Goal: Transaction & Acquisition: Purchase product/service

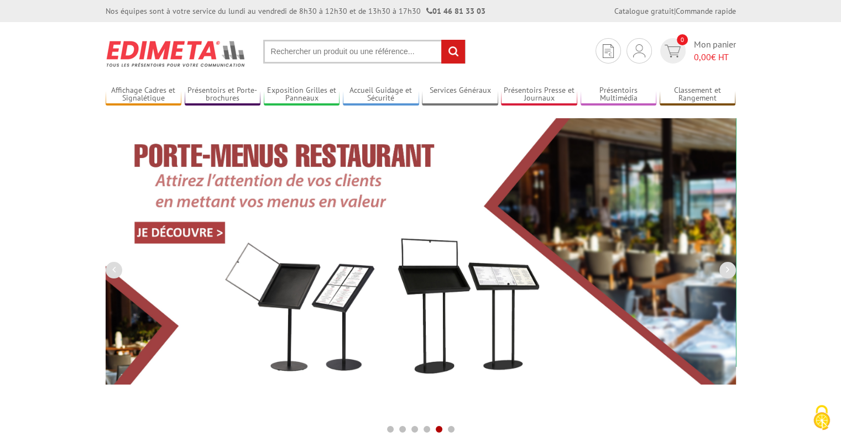
click at [336, 46] on input "text" at bounding box center [364, 52] width 202 height 24
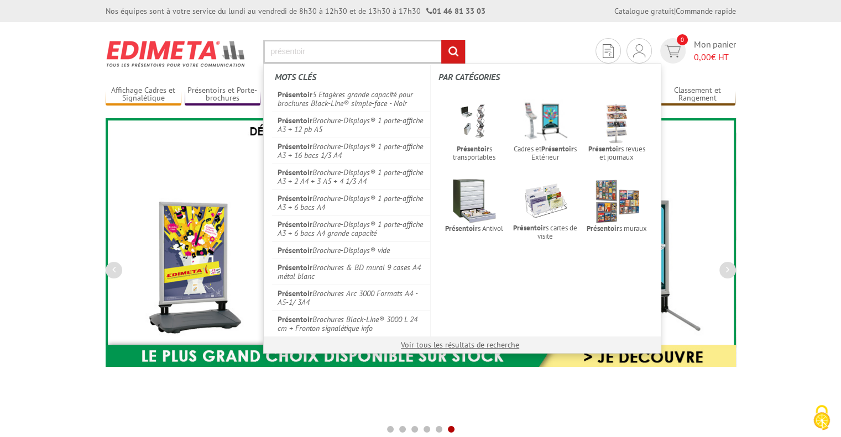
type input "présentoir"
click at [441, 40] on input "rechercher" at bounding box center [453, 52] width 24 height 24
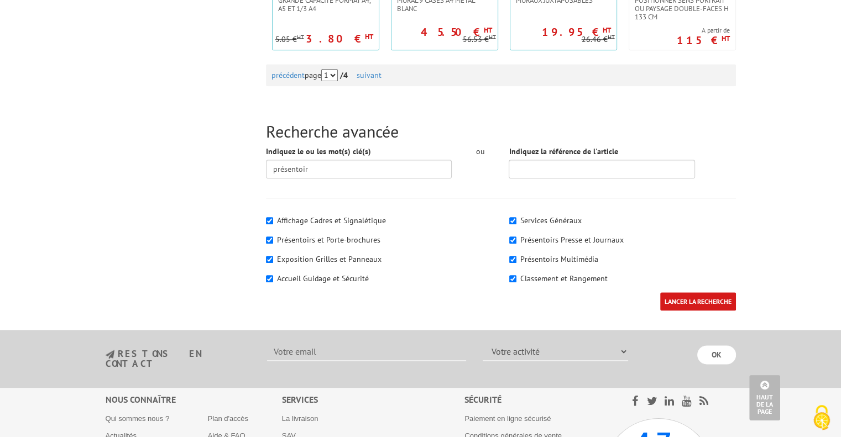
scroll to position [1272, 0]
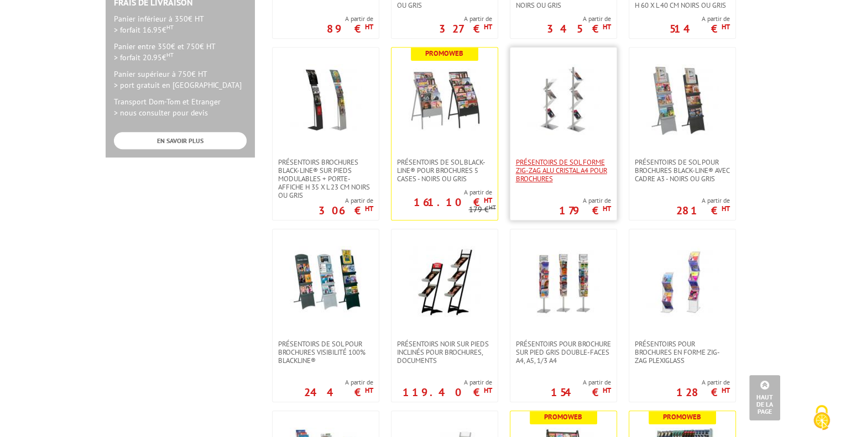
scroll to position [553, 0]
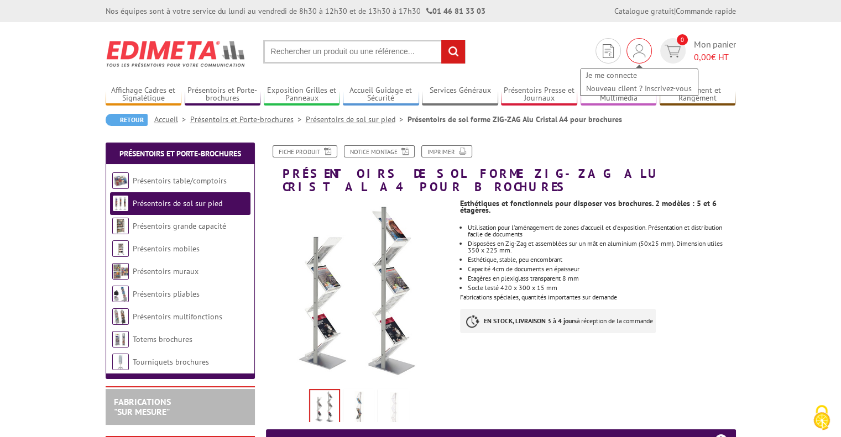
click at [631, 58] on div "Je me connecte Nouveau client ? Inscrivez-vous" at bounding box center [639, 76] width 119 height 39
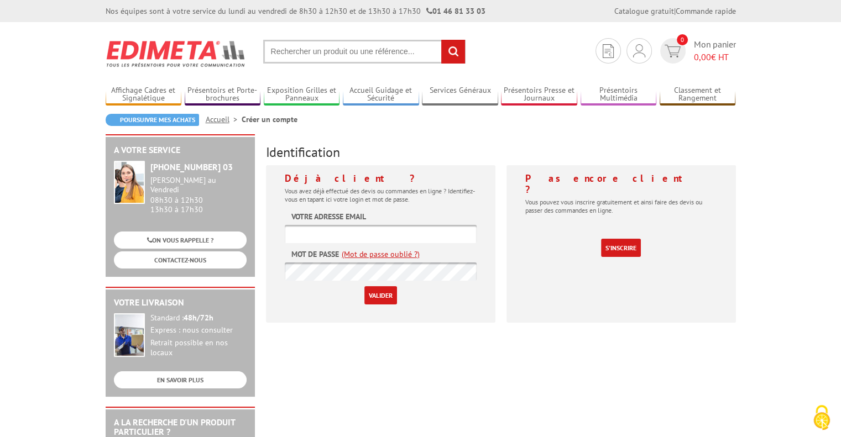
click at [376, 234] on input "text" at bounding box center [381, 234] width 192 height 18
click at [363, 227] on input "text" at bounding box center [381, 234] width 192 height 18
type input "[PERSON_NAME][EMAIL_ADDRESS][DOMAIN_NAME]"
click at [367, 252] on link "(Mot de passe oublié ?)" at bounding box center [381, 254] width 78 height 11
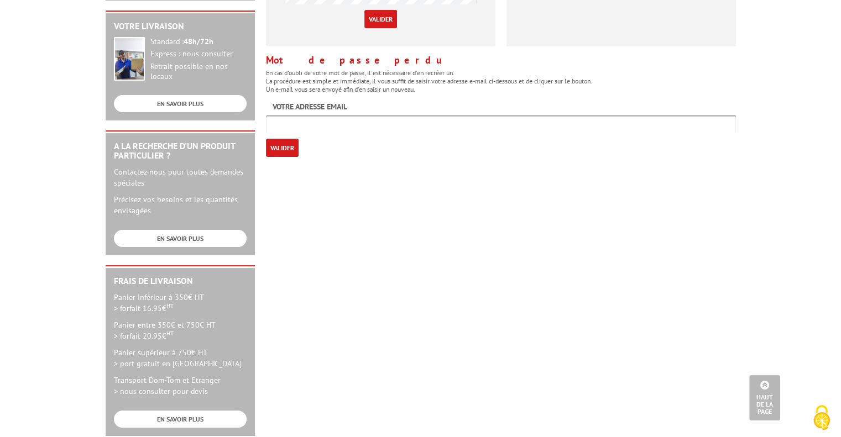
click at [299, 126] on input "text" at bounding box center [501, 124] width 470 height 18
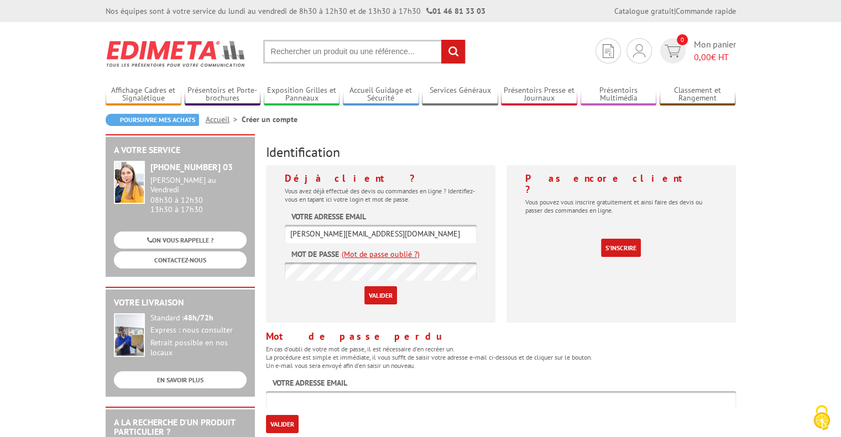
click at [348, 229] on input "[PERSON_NAME][EMAIL_ADDRESS][DOMAIN_NAME]" at bounding box center [381, 234] width 192 height 18
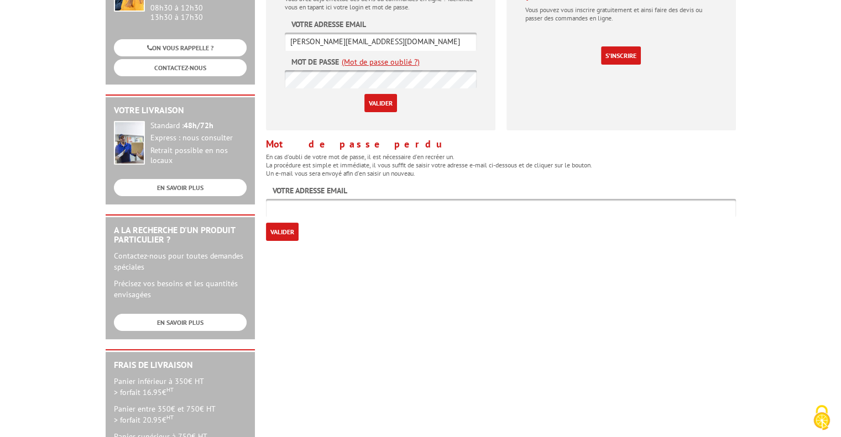
scroll to position [332, 0]
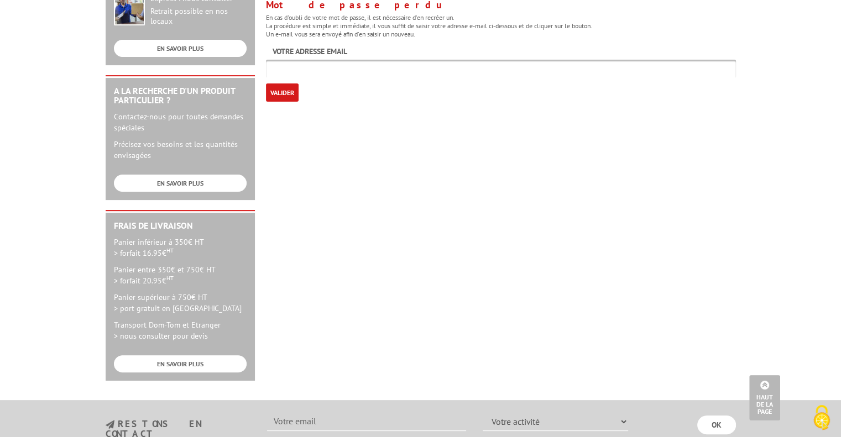
click at [350, 70] on input "text" at bounding box center [501, 69] width 470 height 18
paste input "[PERSON_NAME][EMAIL_ADDRESS][DOMAIN_NAME]"
type input "[PERSON_NAME][EMAIL_ADDRESS][DOMAIN_NAME]"
click at [294, 97] on input "Valider" at bounding box center [282, 93] width 33 height 18
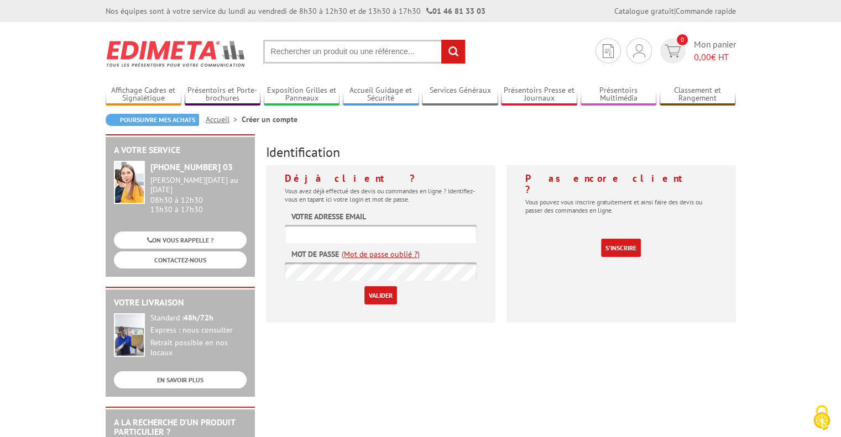
click at [332, 222] on label "Votre adresse email" at bounding box center [328, 216] width 75 height 11
click at [331, 231] on input "text" at bounding box center [381, 234] width 192 height 18
type input "communication.inspe@univ-rouen"
drag, startPoint x: 436, startPoint y: 238, endPoint x: 262, endPoint y: 232, distance: 174.3
click at [262, 232] on div "Déjà client ? Vous avez déjà effectué des devis ou commandes en ligne ? Identif…" at bounding box center [380, 248] width 241 height 166
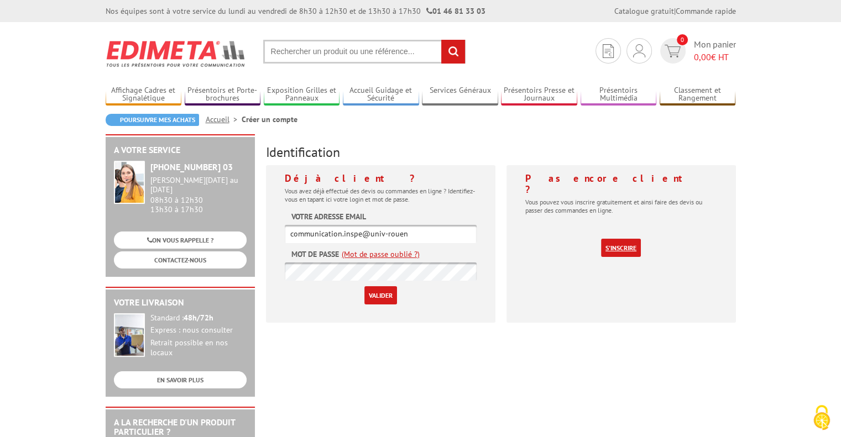
click at [624, 239] on link "S'inscrire" at bounding box center [621, 248] width 40 height 18
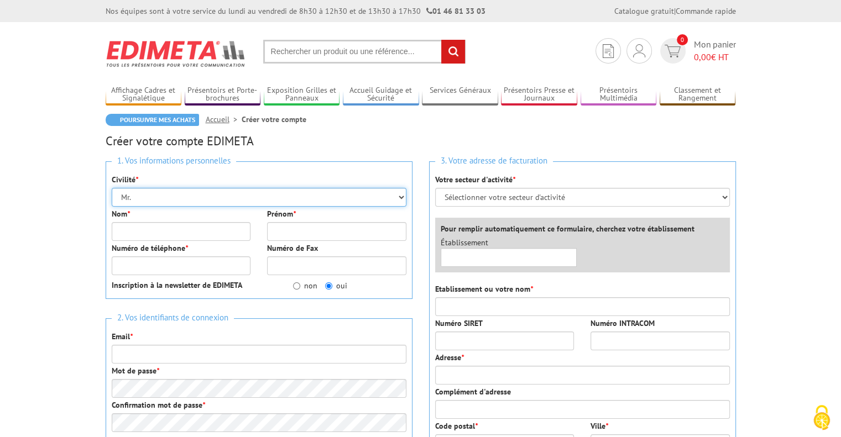
click at [210, 193] on select "Mr. Mme. Mlle." at bounding box center [259, 197] width 295 height 19
select select "Mme."
click at [112, 188] on select "Mr. Mme. Mlle." at bounding box center [259, 197] width 295 height 19
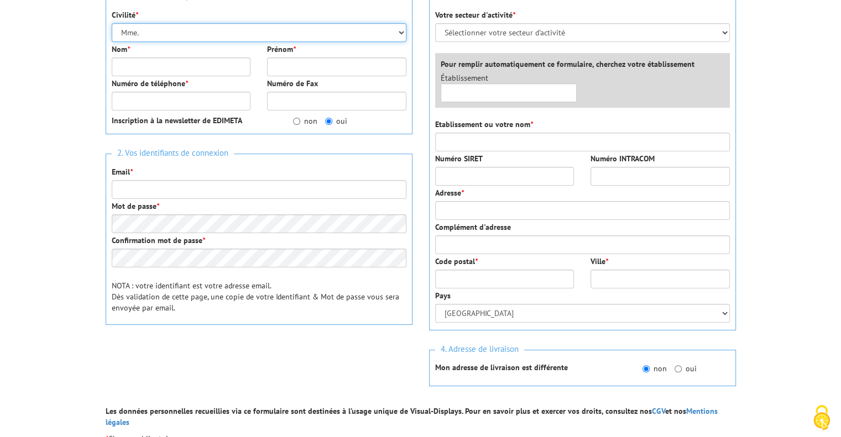
scroll to position [166, 0]
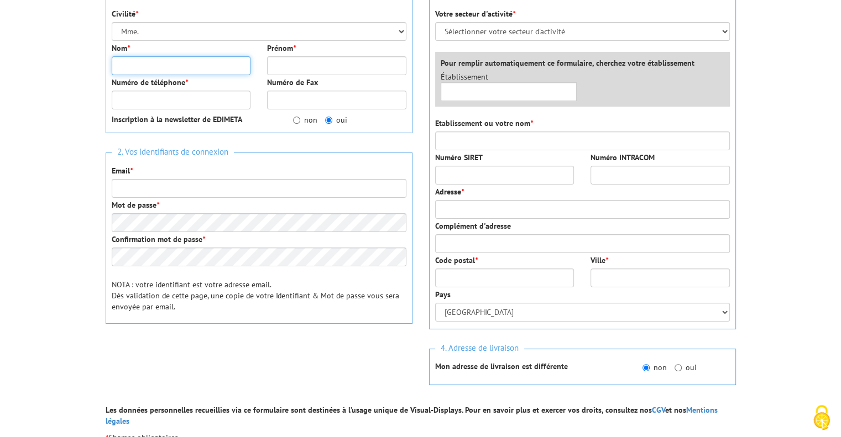
click at [186, 64] on input "Nom *" at bounding box center [181, 65] width 139 height 19
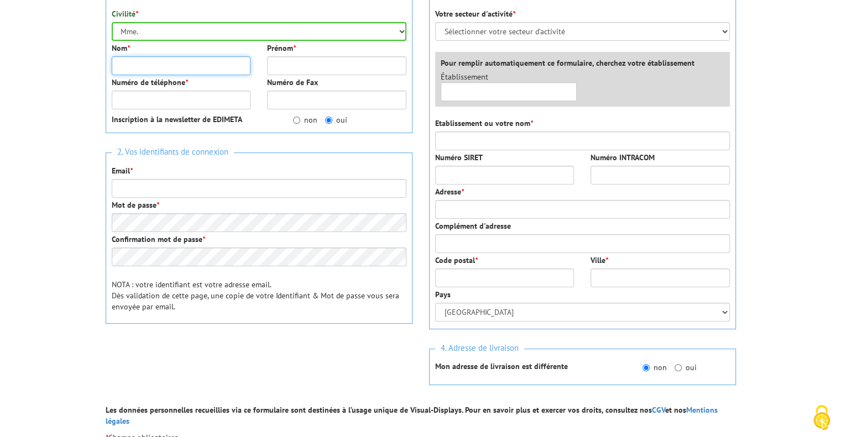
type input "Urakawa"
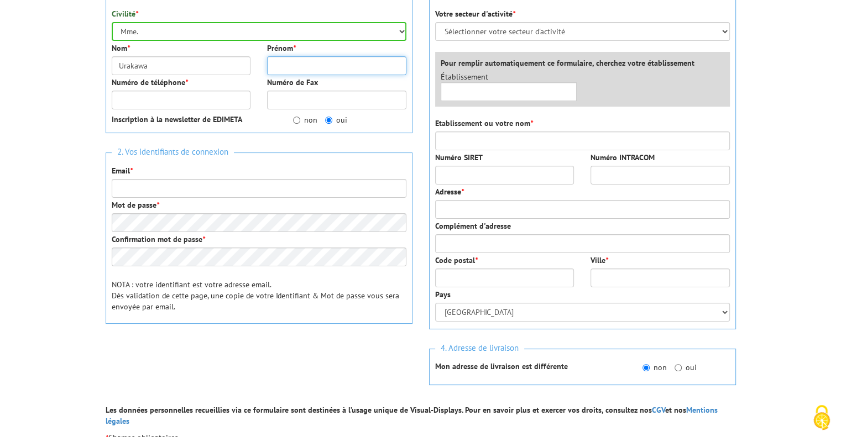
type input "[PERSON_NAME]"
type input "0651899744"
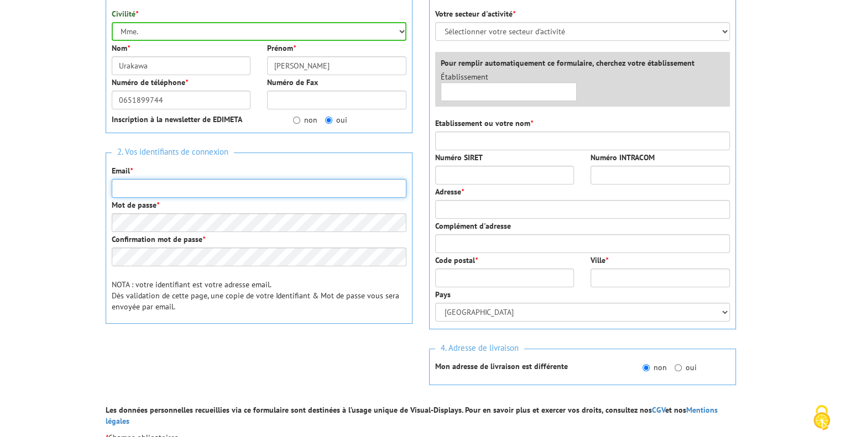
type input "allaiscindy@gmail.com"
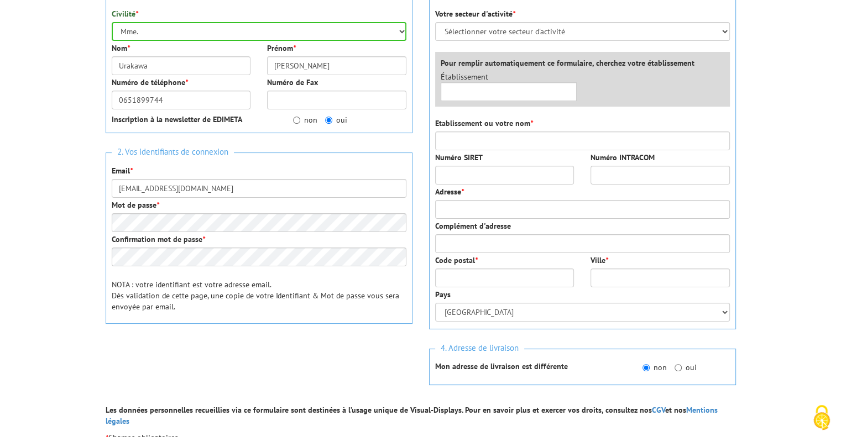
type input "5 rue Dumont d urville"
type input "etage 2, porte 227"
type input "76000"
type input "Rouen"
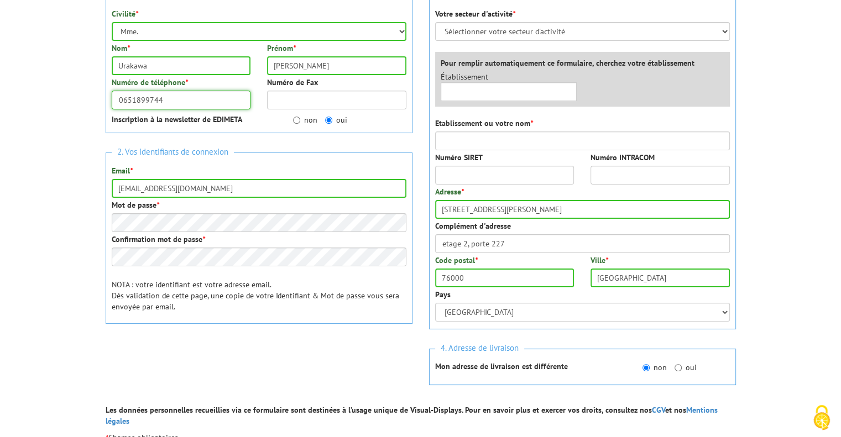
drag, startPoint x: 184, startPoint y: 100, endPoint x: 0, endPoint y: 95, distance: 184.2
click at [0, 95] on body "Nos équipes sont à votre service du lundi au vendredi de 8h30 à 12h30 et de 13h…" at bounding box center [420, 340] width 841 height 1013
click at [186, 109] on input "0651899744" at bounding box center [181, 100] width 139 height 19
drag, startPoint x: 186, startPoint y: 102, endPoint x: 83, endPoint y: 96, distance: 103.6
click at [83, 96] on body "Nos équipes sont à votre service du lundi au vendredi de 8h30 à 12h30 et de 13h…" at bounding box center [420, 340] width 841 height 1013
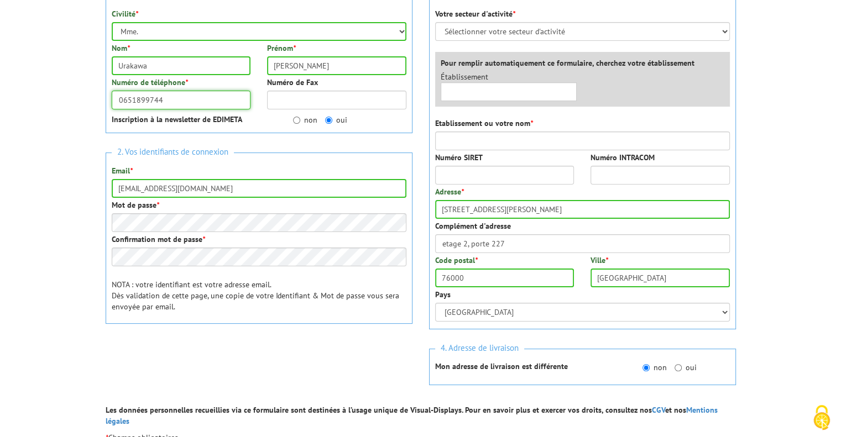
paste input "25 88 15 05"
click at [161, 100] on input "06 25 88 15 05" at bounding box center [181, 100] width 139 height 19
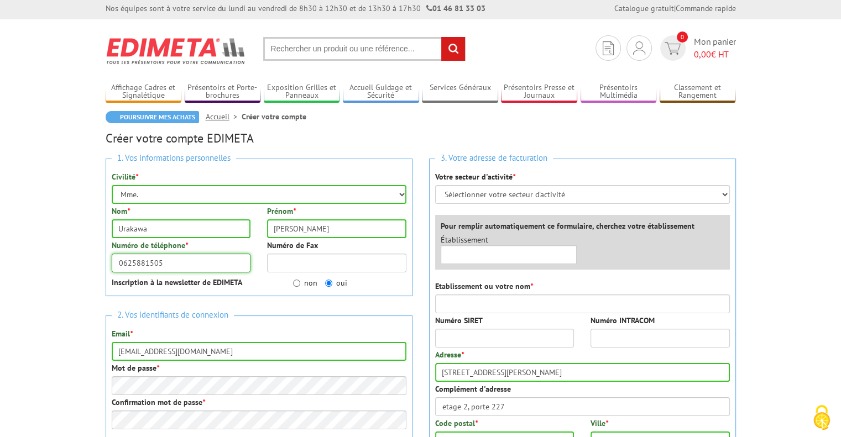
scroll to position [0, 0]
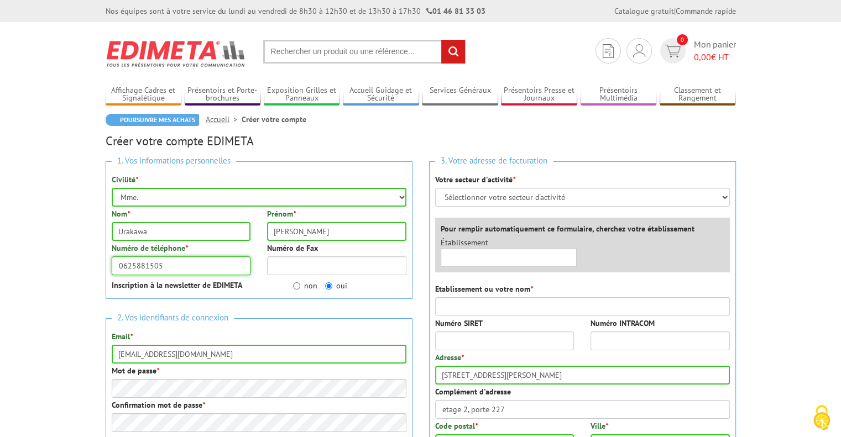
type input "0625881505"
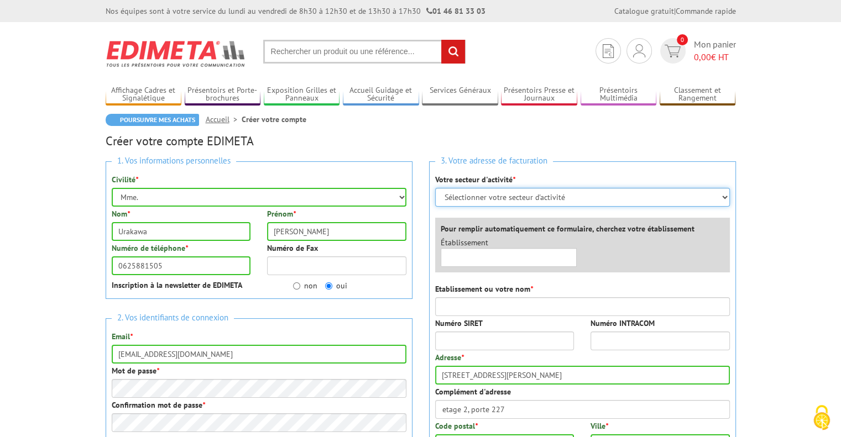
click at [564, 201] on select "Sélectionner votre secteur d'activité Administrations et collectivités Magasins…" at bounding box center [582, 197] width 295 height 19
select select "876"
click at [435, 188] on select "Sélectionner votre secteur d'activité Administrations et collectivités Magasins…" at bounding box center [582, 197] width 295 height 19
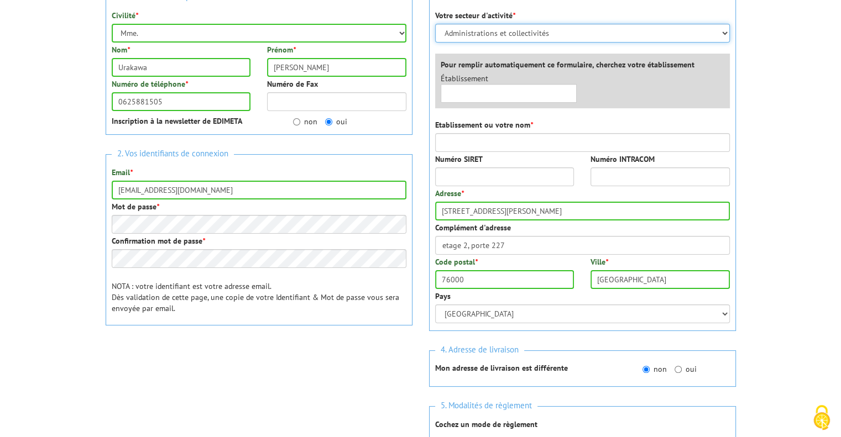
scroll to position [166, 0]
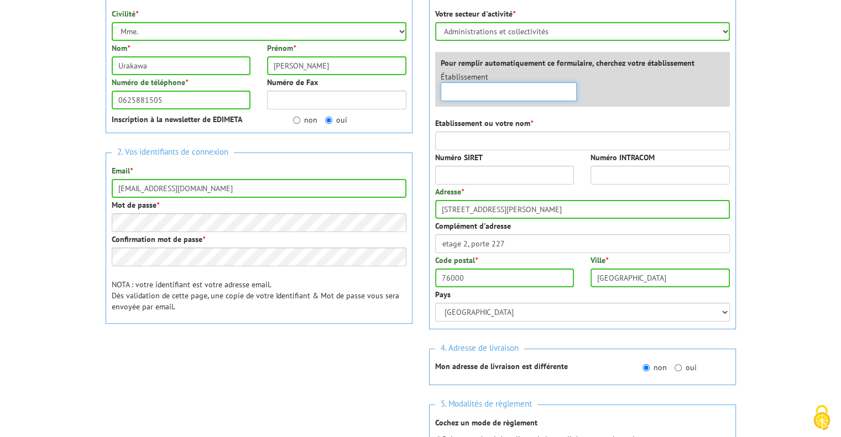
click at [512, 96] on input "text" at bounding box center [509, 91] width 137 height 19
click at [512, 95] on input "INSPE Normand" at bounding box center [509, 91] width 137 height 19
type input "INSPE Normandie"
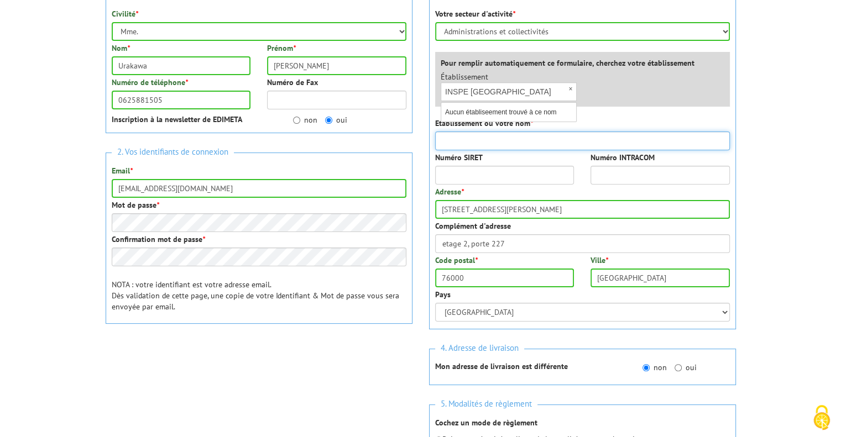
click at [500, 141] on input "Etablissement ou votre nom *" at bounding box center [582, 141] width 295 height 19
type input "INSPE Normandie - Rouen Le Havre"
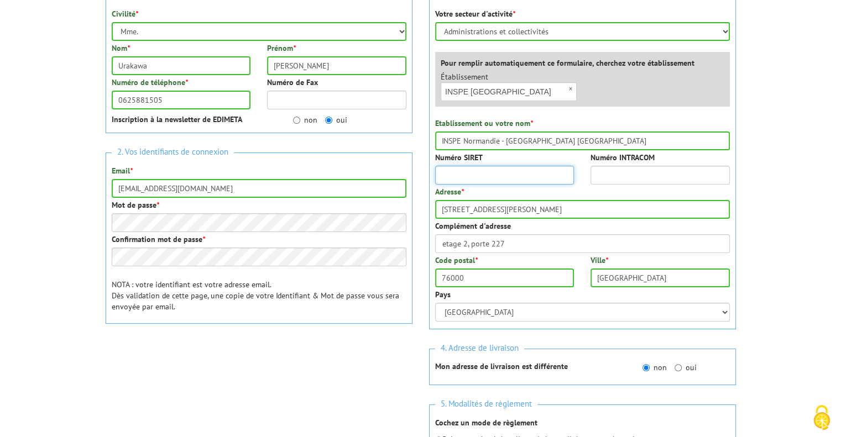
click at [496, 172] on input "Numéro SIRET" at bounding box center [504, 175] width 139 height 19
click at [496, 173] on input "Numéro SIRET" at bounding box center [504, 175] width 139 height 19
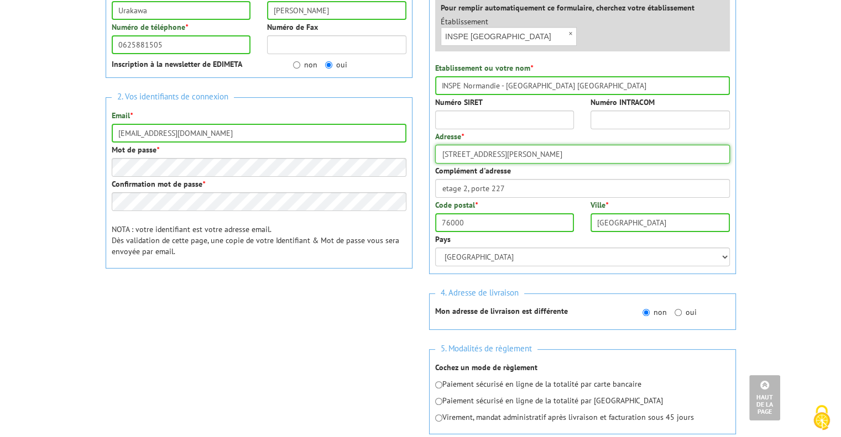
click at [345, 161] on div "1. Vos informations personnelles Civilité * Mr. Mme. Mlle. Nom * Urakawa Prénom…" at bounding box center [420, 193] width 647 height 522
click at [529, 157] on input "5 rue Dumont d urville" at bounding box center [582, 154] width 295 height 19
type input "2 rue du Tronquet"
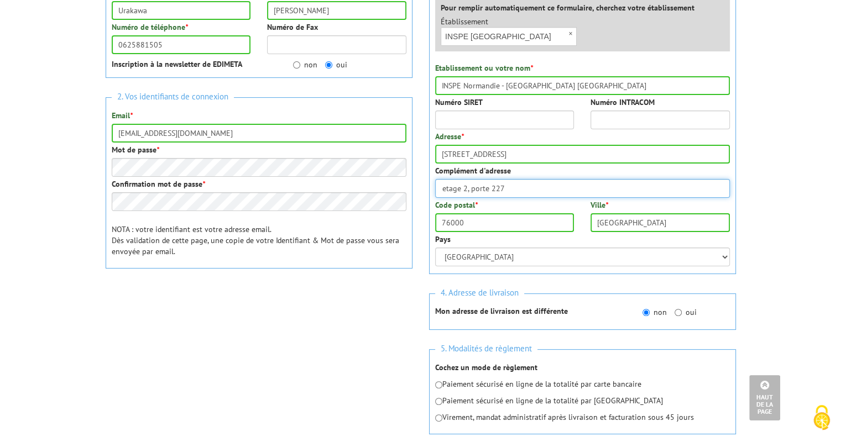
drag, startPoint x: 510, startPoint y: 189, endPoint x: 399, endPoint y: 179, distance: 111.6
click at [399, 179] on div "1. Vos informations personnelles Civilité * Mr. Mme. Mlle. Nom * Urakawa Prénom…" at bounding box center [420, 193] width 647 height 522
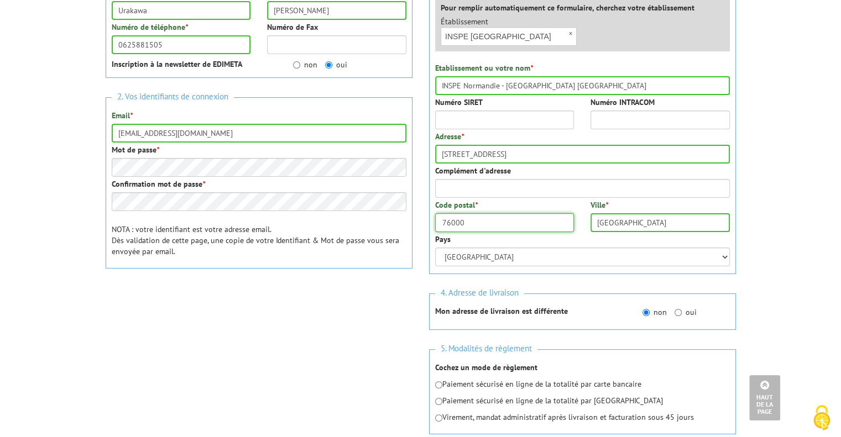
drag, startPoint x: 446, startPoint y: 218, endPoint x: 364, endPoint y: 212, distance: 82.6
click at [365, 213] on div "1. Vos informations personnelles Civilité * Mr. Mme. Mlle. Nom * Urakawa Prénom…" at bounding box center [420, 193] width 647 height 522
type input "76130"
drag, startPoint x: 630, startPoint y: 223, endPoint x: 527, endPoint y: 216, distance: 103.6
click at [529, 223] on div "Code postal * 76130 Ville * Rouen" at bounding box center [582, 217] width 311 height 34
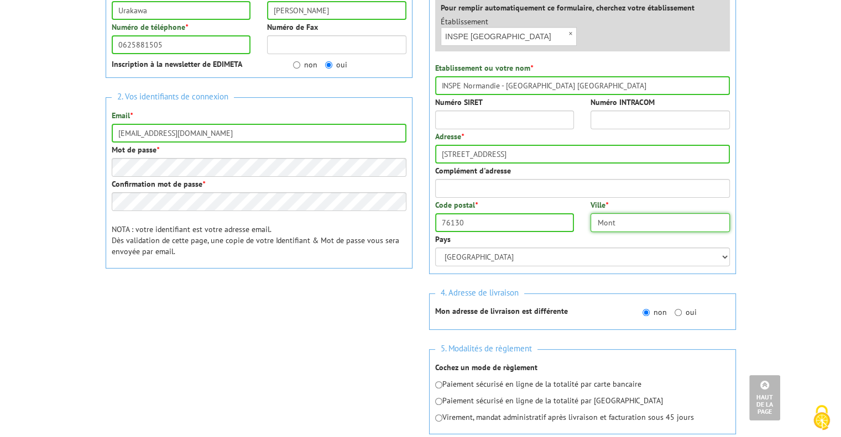
type input "Mont-Saint-Aignan"
click at [222, 137] on input "allaiscindy@gmail.com" at bounding box center [259, 133] width 295 height 19
drag, startPoint x: 231, startPoint y: 132, endPoint x: 104, endPoint y: 128, distance: 127.3
click at [104, 128] on div "1. Vos informations personnelles Civilité * Mr. Mme. Mlle. Nom * Urakawa Prénom…" at bounding box center [259, 132] width 324 height 401
click at [171, 135] on input "cindy.urakawaàuniv-rouen.fr" at bounding box center [259, 133] width 295 height 19
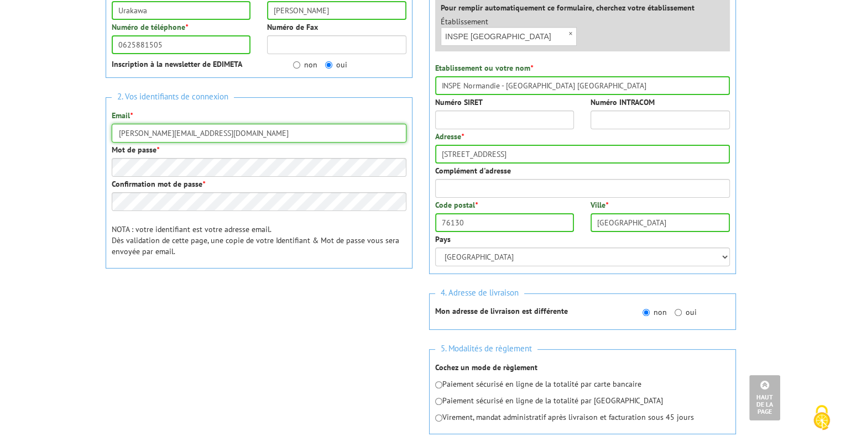
type input "[PERSON_NAME][EMAIL_ADDRESS][DOMAIN_NAME]"
click at [100, 159] on div "1. Vos informations personnelles Civilité * Mr. Mme. Mlle. Nom * Urakawa Prénom…" at bounding box center [259, 132] width 324 height 401
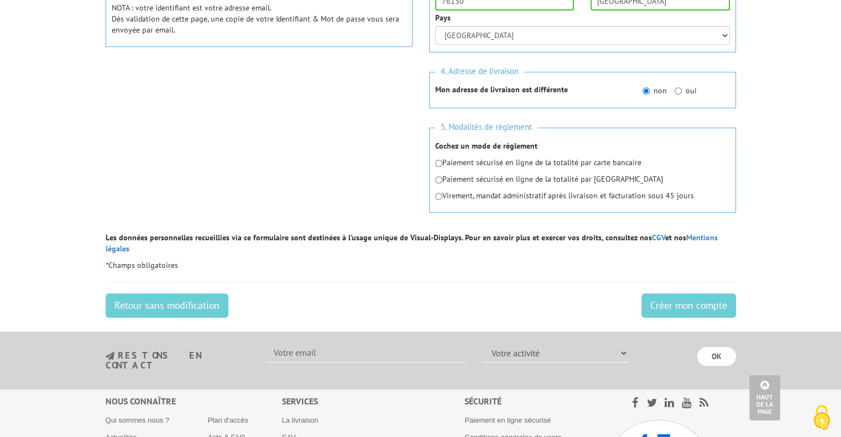
scroll to position [387, 0]
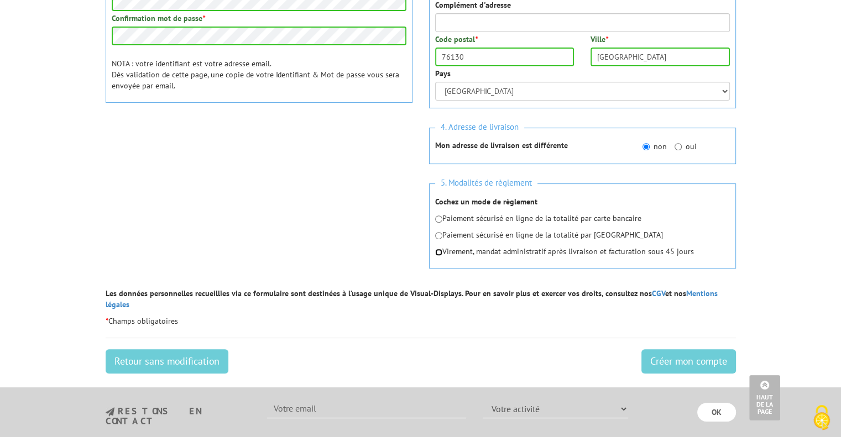
click at [438, 249] on input "radio" at bounding box center [438, 252] width 7 height 7
radio input "true"
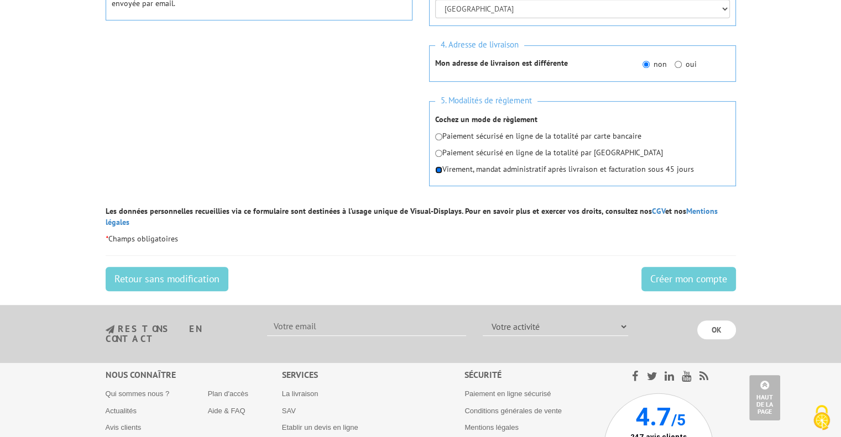
scroll to position [498, 0]
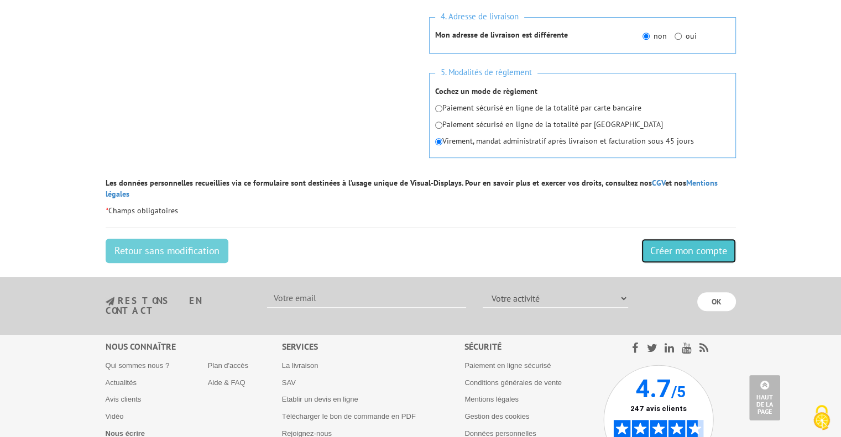
click at [679, 243] on input "Créer mon compte" at bounding box center [689, 251] width 95 height 24
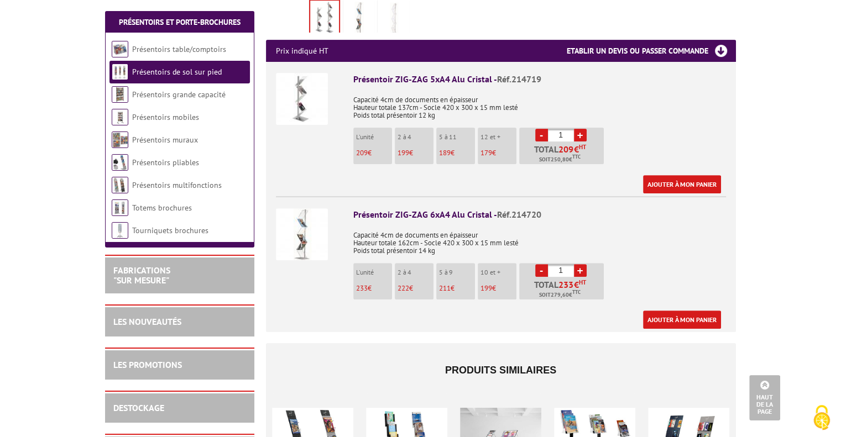
scroll to position [498, 0]
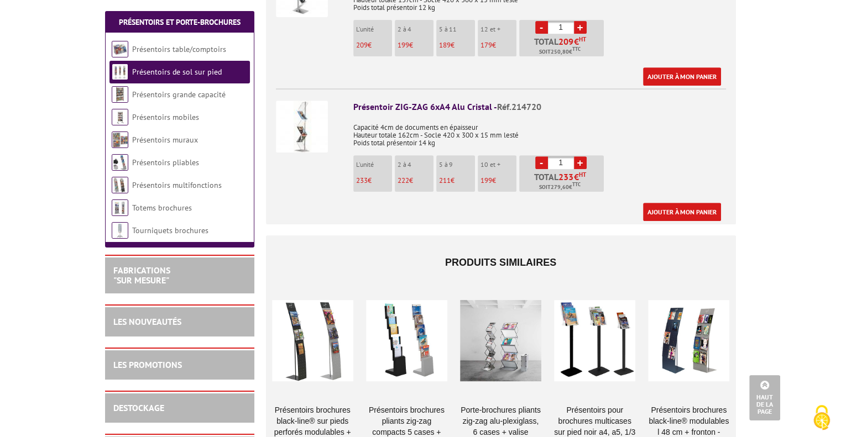
click at [581, 157] on link "+" at bounding box center [580, 163] width 13 height 13
click at [582, 157] on link "+" at bounding box center [580, 163] width 13 height 13
type input "4"
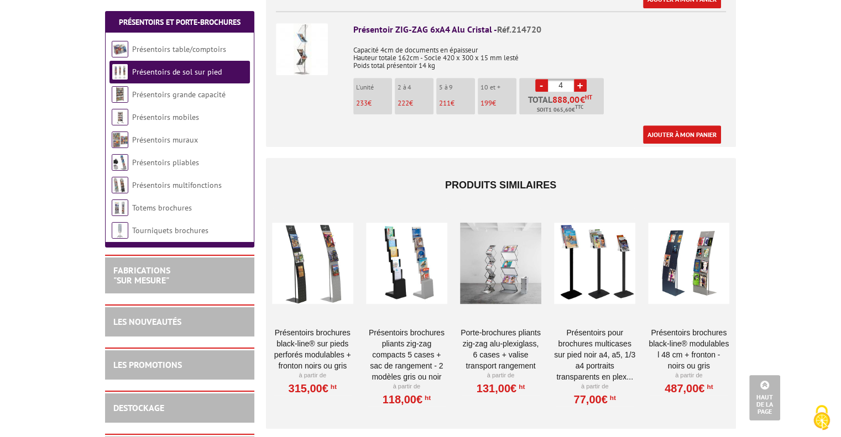
scroll to position [608, 0]
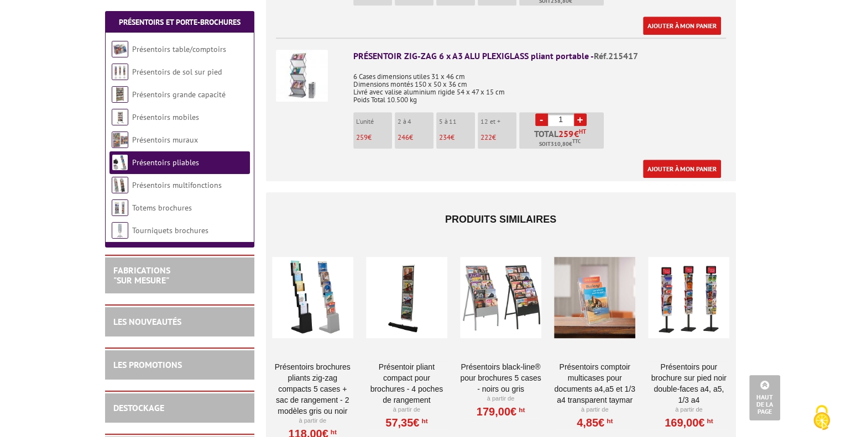
scroll to position [719, 0]
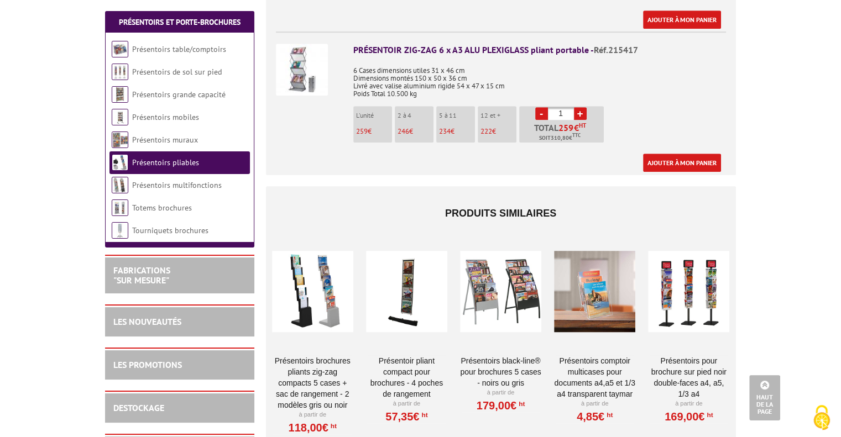
click at [335, 283] on div at bounding box center [312, 292] width 81 height 111
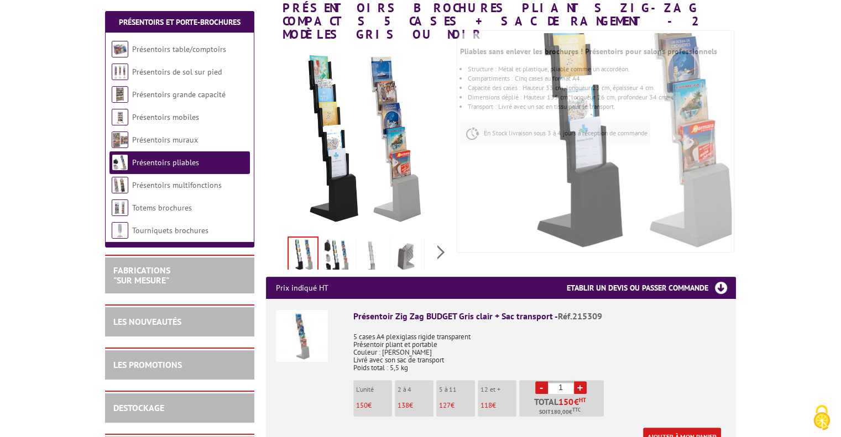
click at [330, 247] on img at bounding box center [337, 256] width 27 height 34
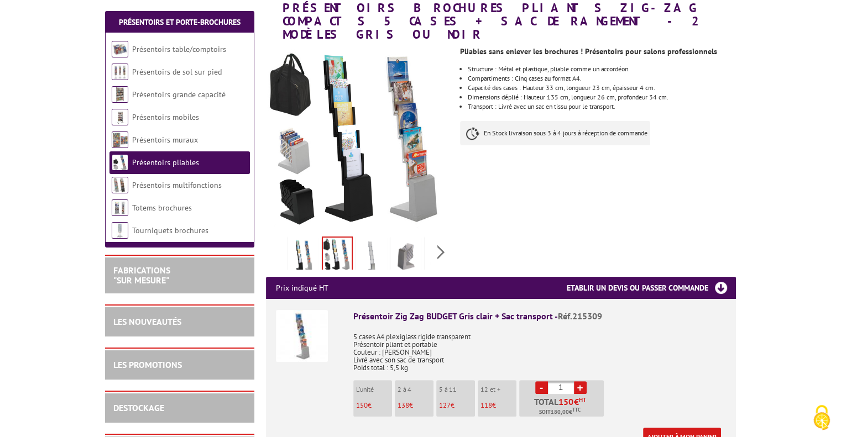
click at [371, 239] on img at bounding box center [371, 256] width 27 height 34
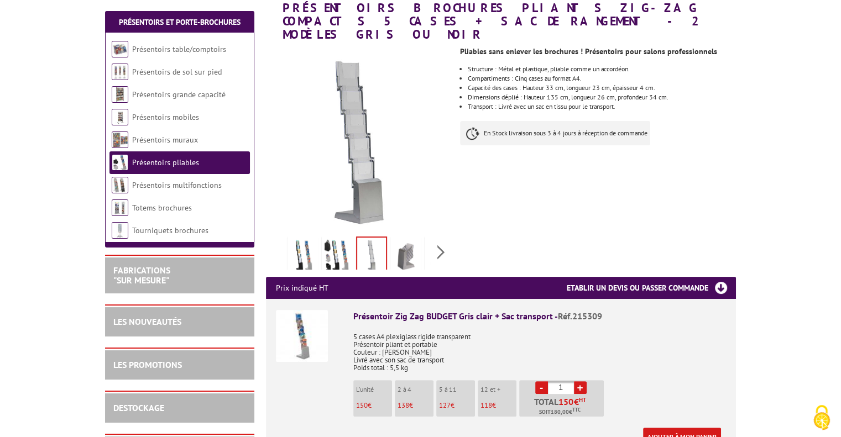
click at [403, 241] on img at bounding box center [406, 256] width 27 height 34
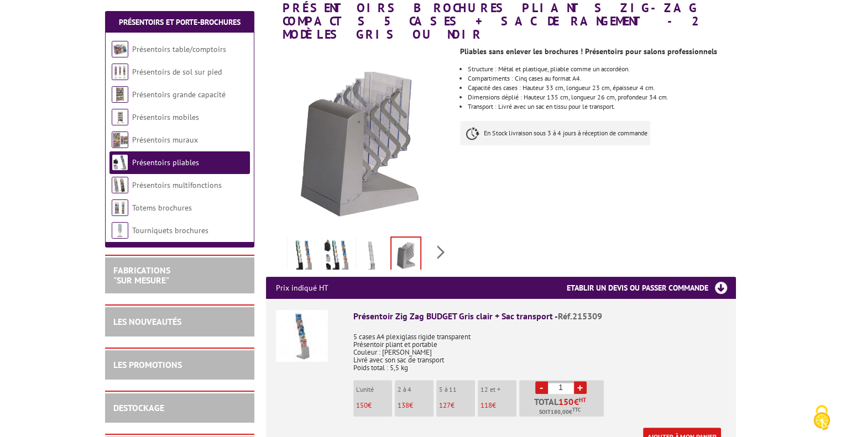
click at [381, 239] on img at bounding box center [371, 256] width 27 height 34
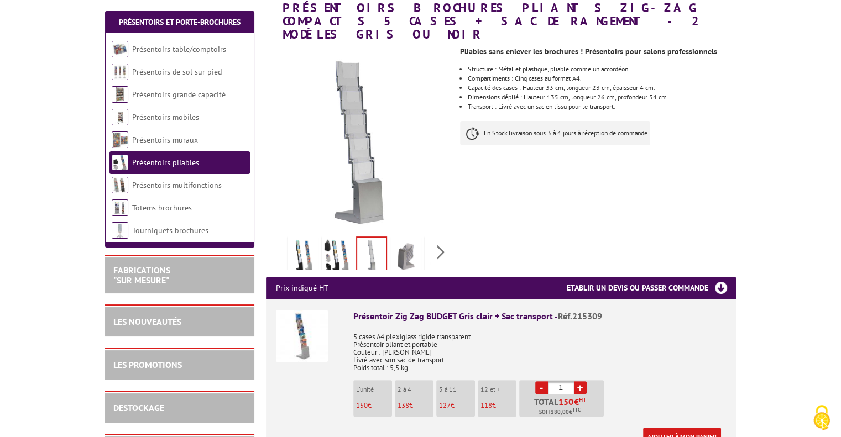
click at [343, 239] on img at bounding box center [337, 256] width 27 height 34
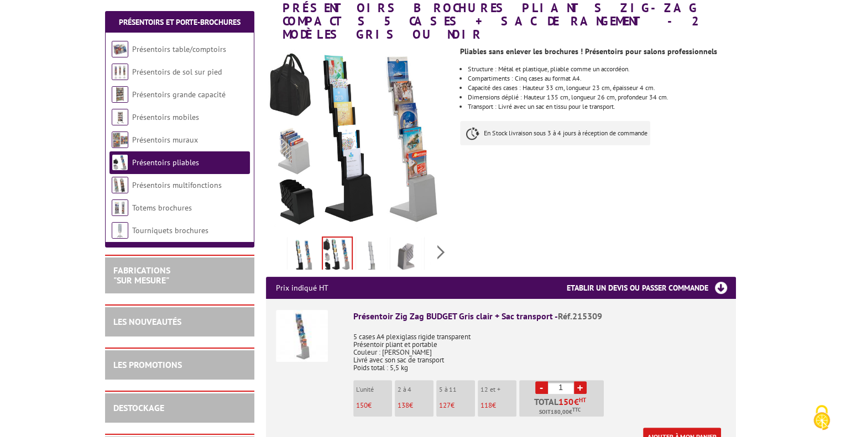
click at [291, 239] on img at bounding box center [303, 256] width 27 height 34
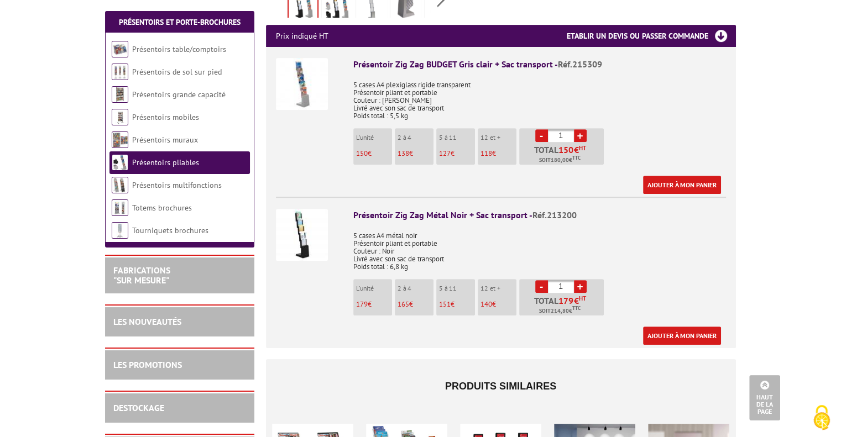
scroll to position [442, 0]
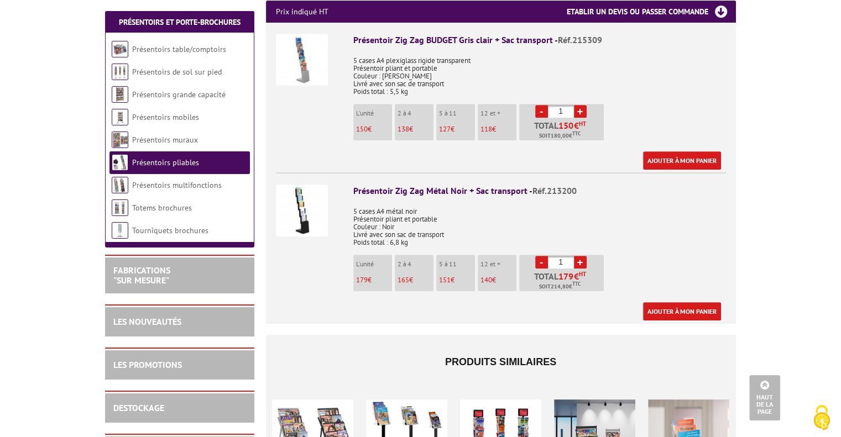
click at [584, 256] on link "+" at bounding box center [580, 262] width 13 height 13
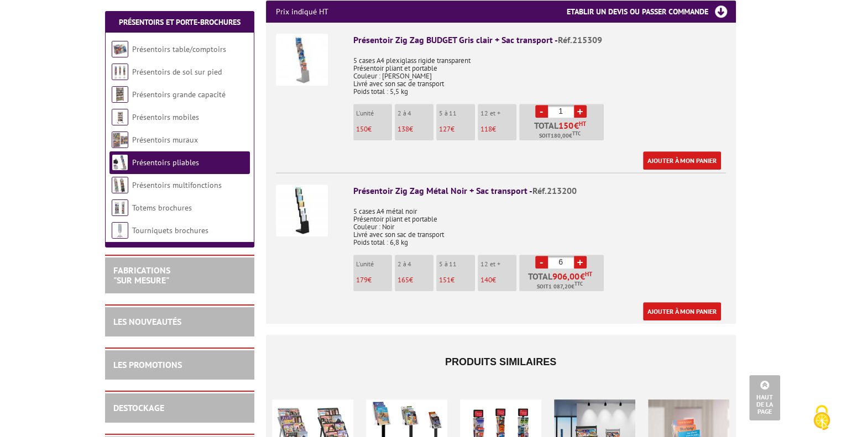
click at [584, 256] on link "+" at bounding box center [580, 262] width 13 height 13
type input "7"
click at [652, 303] on link "Ajouter à mon panier" at bounding box center [682, 312] width 78 height 18
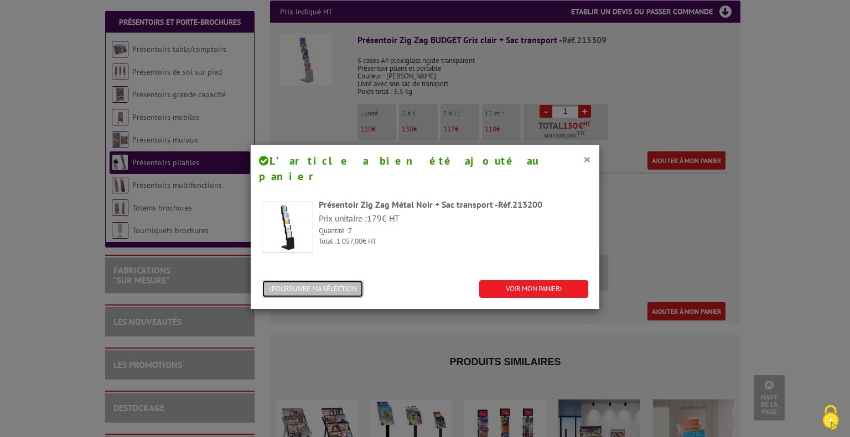
click at [348, 280] on button "POURSUIVRE MA SÉLECTION" at bounding box center [313, 289] width 102 height 18
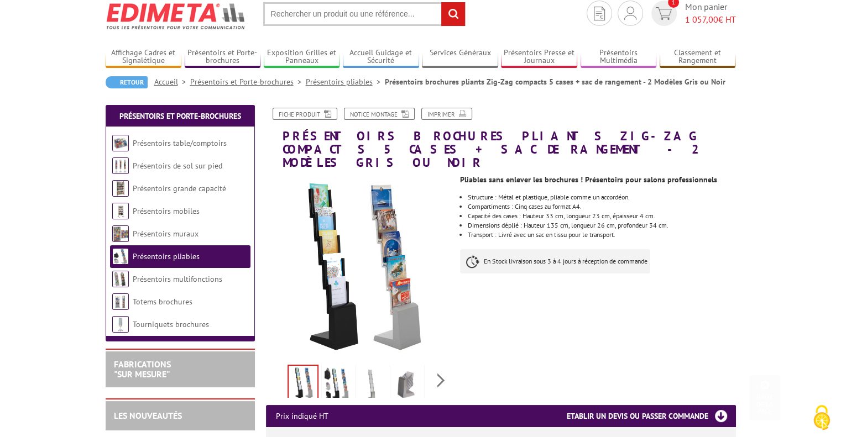
scroll to position [0, 0]
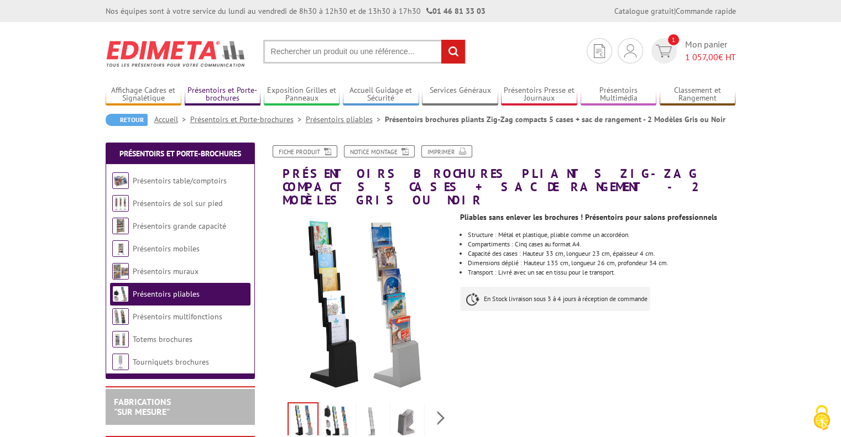
click at [223, 91] on link "Présentoirs et Porte-brochures" at bounding box center [223, 95] width 76 height 18
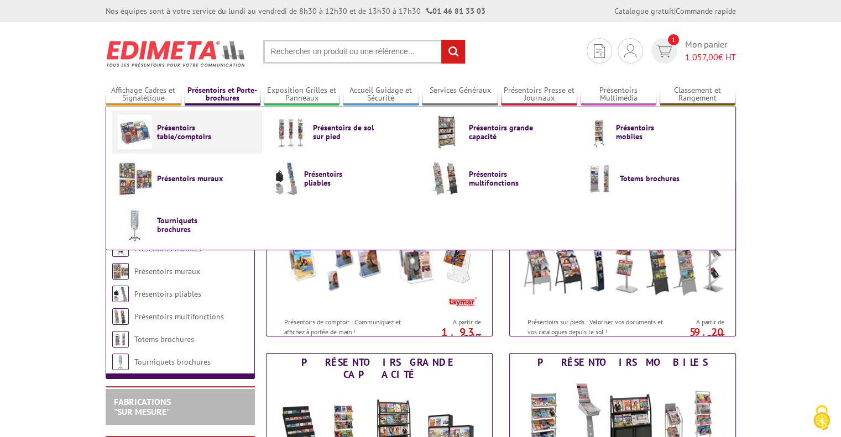
click at [191, 136] on span "Présentoirs table/comptoirs" at bounding box center [190, 132] width 66 height 18
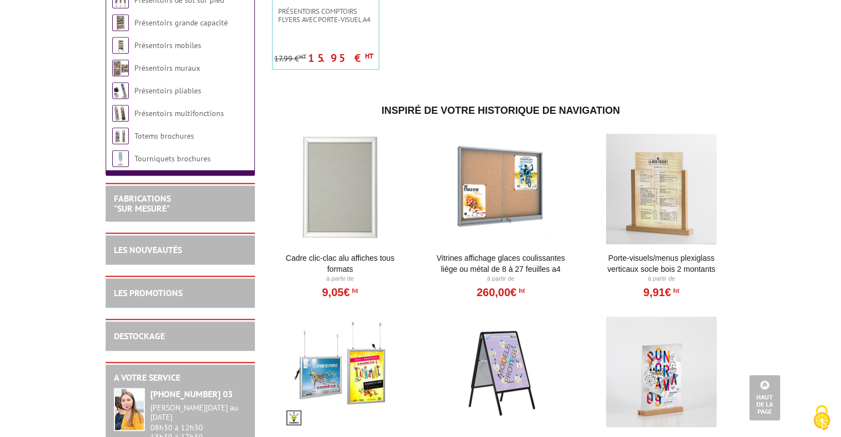
scroll to position [664, 0]
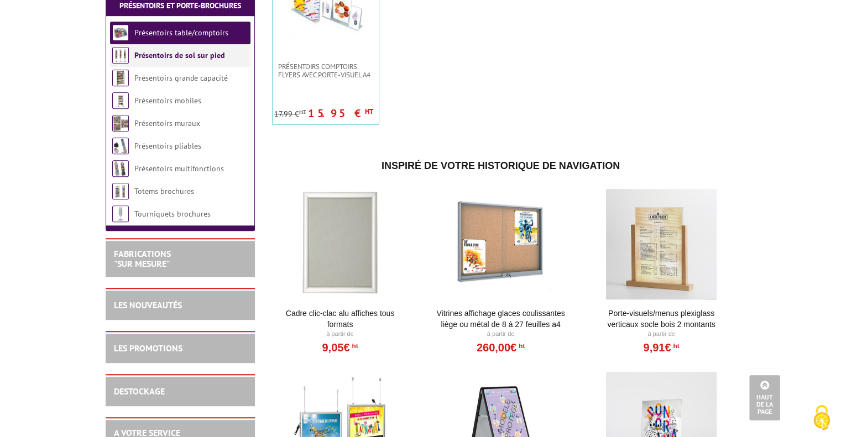
click at [189, 60] on link "Présentoirs de sol sur pied" at bounding box center [179, 55] width 91 height 10
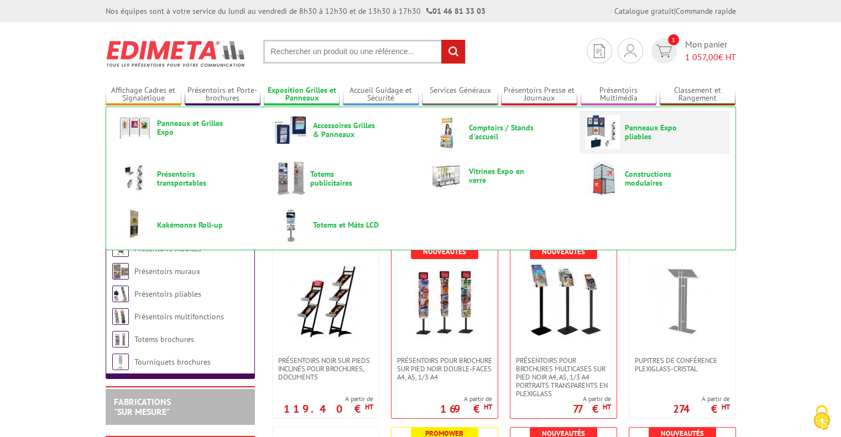
click at [631, 145] on link "Panneaux Expo pliables" at bounding box center [655, 132] width 138 height 34
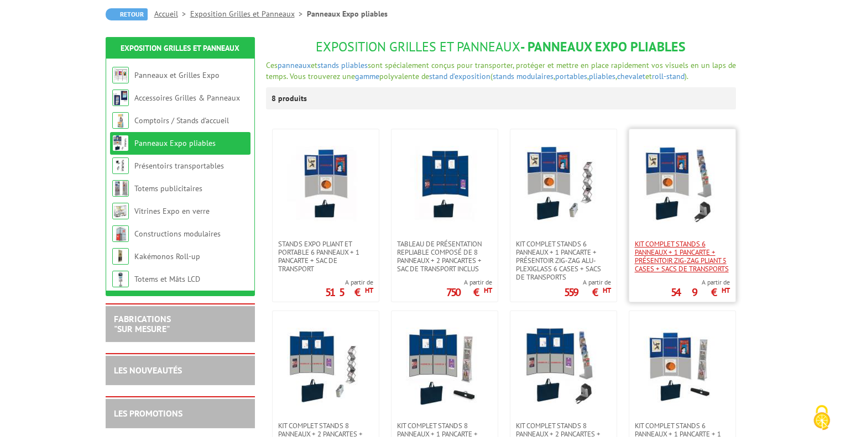
scroll to position [166, 0]
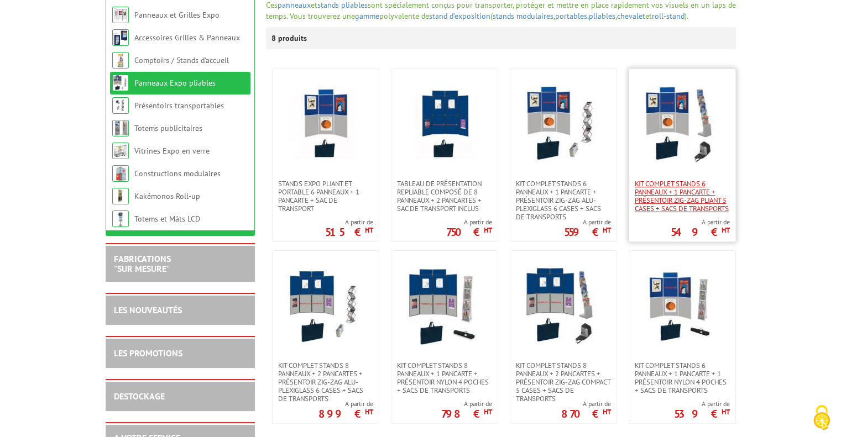
click at [670, 211] on span "Kit complet stands 6 panneaux + 1 pancarte + présentoir zig-zag pliant 5 cases …" at bounding box center [682, 196] width 95 height 33
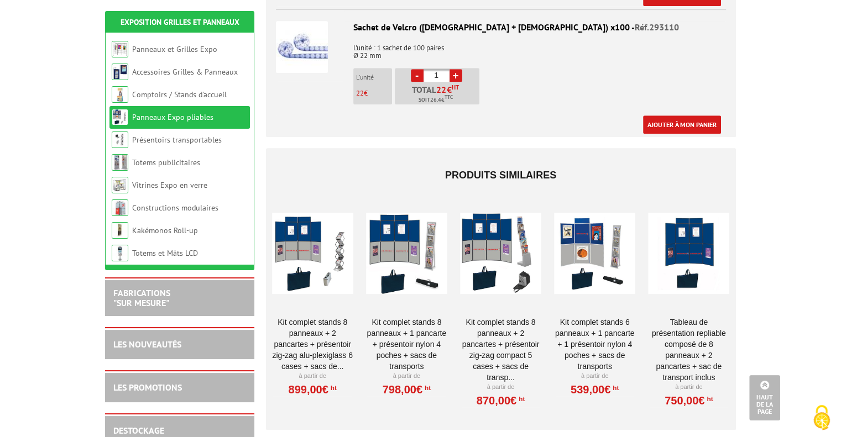
scroll to position [830, 0]
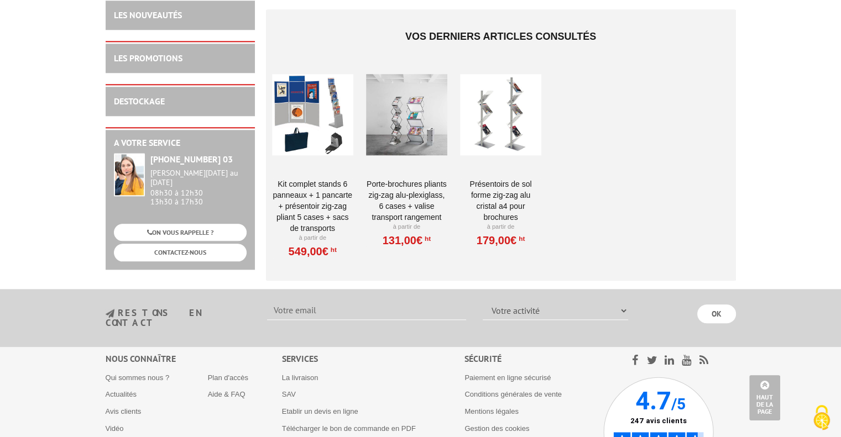
scroll to position [1161, 0]
click at [433, 109] on div at bounding box center [406, 114] width 81 height 111
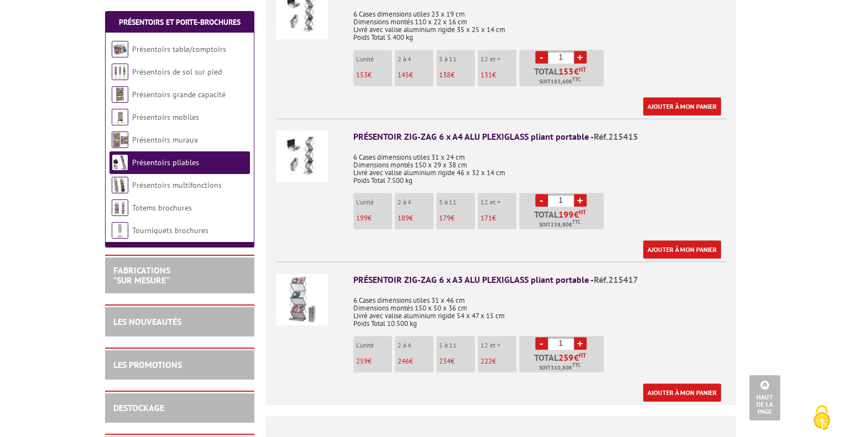
scroll to position [498, 0]
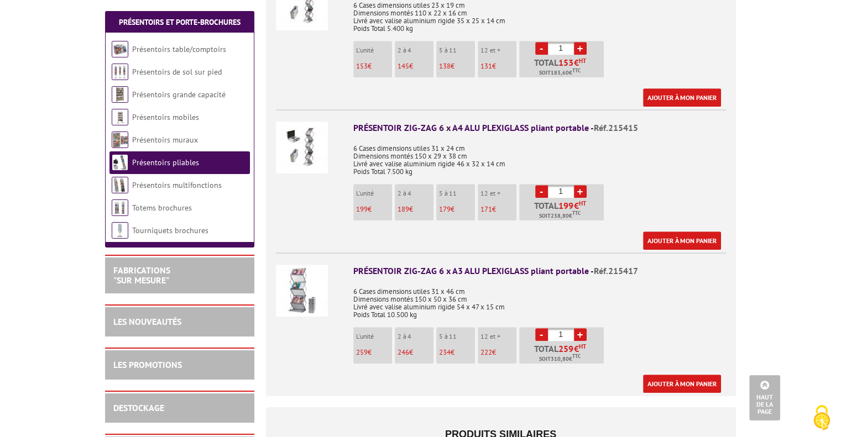
click at [583, 329] on link "+" at bounding box center [580, 335] width 13 height 13
click at [582, 329] on link "+" at bounding box center [580, 335] width 13 height 13
type input "5"
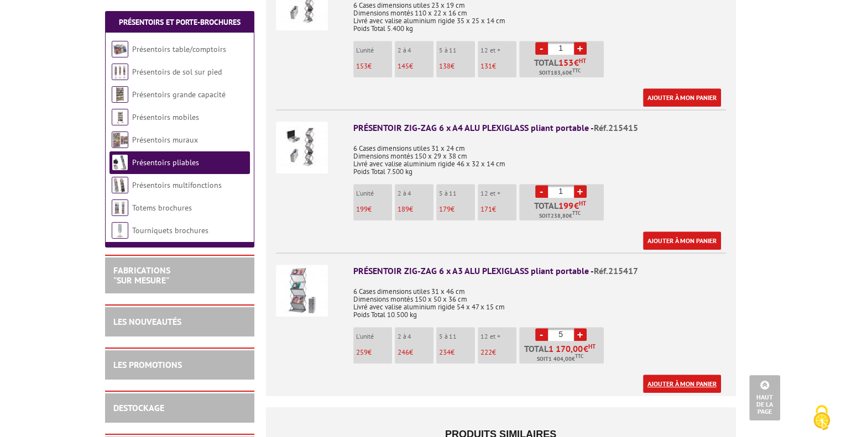
click at [675, 375] on link "Ajouter à mon panier" at bounding box center [682, 384] width 78 height 18
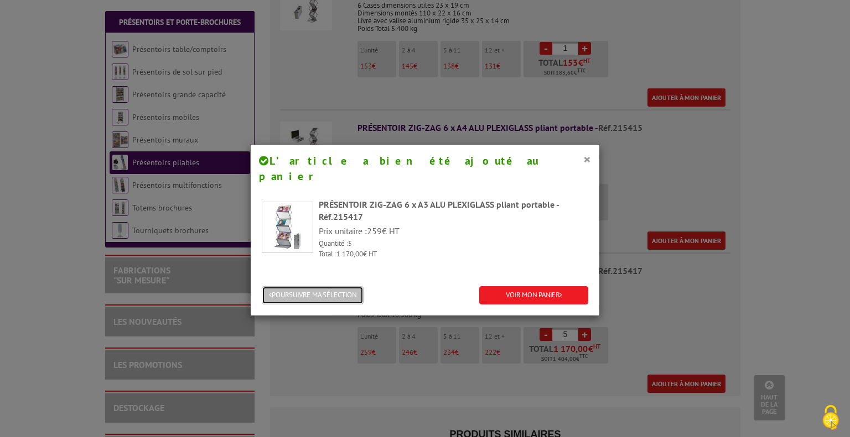
click at [356, 286] on button "POURSUIVRE MA SÉLECTION" at bounding box center [313, 295] width 102 height 18
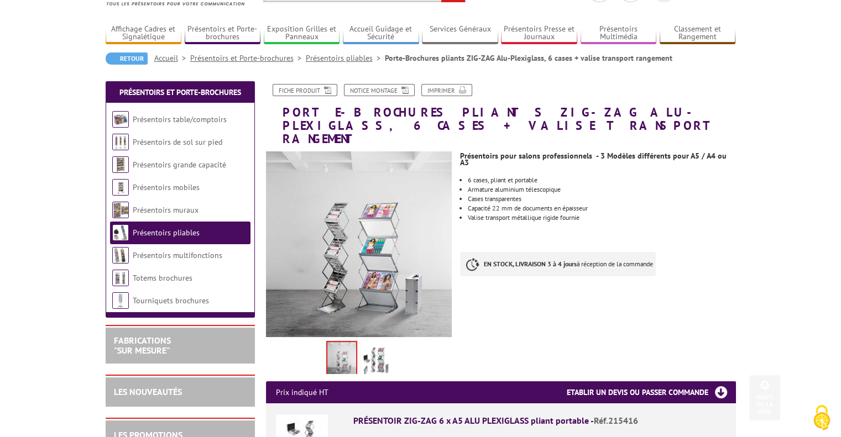
scroll to position [0, 0]
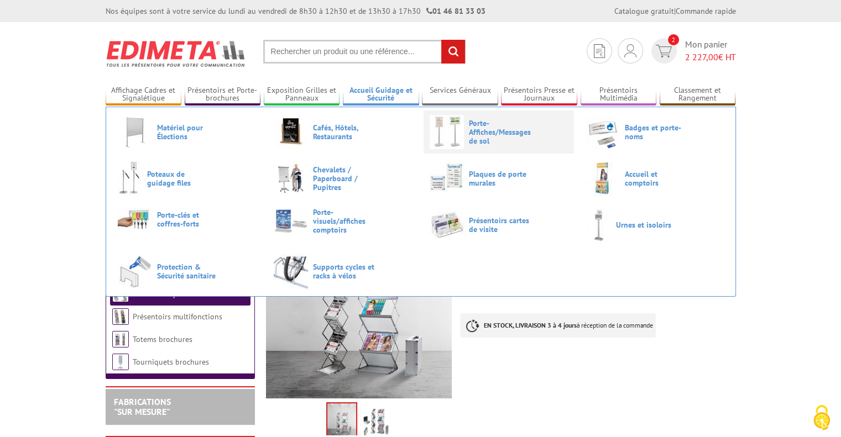
click at [492, 136] on span "Porte-Affiches/Messages de sol" at bounding box center [502, 132] width 66 height 27
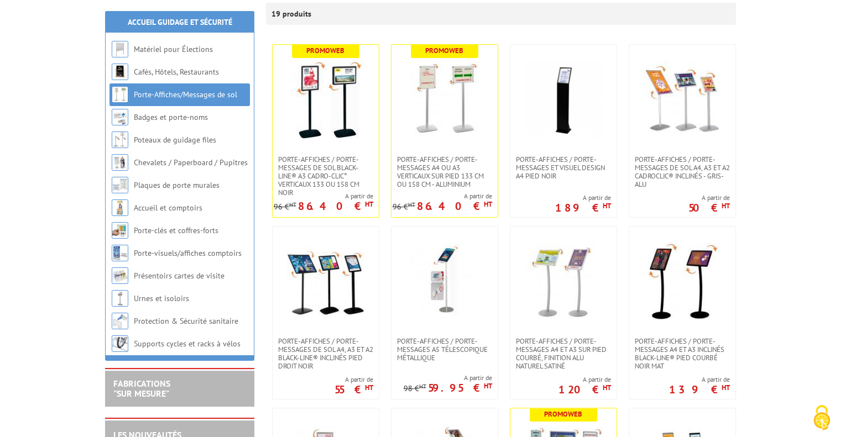
scroll to position [221, 0]
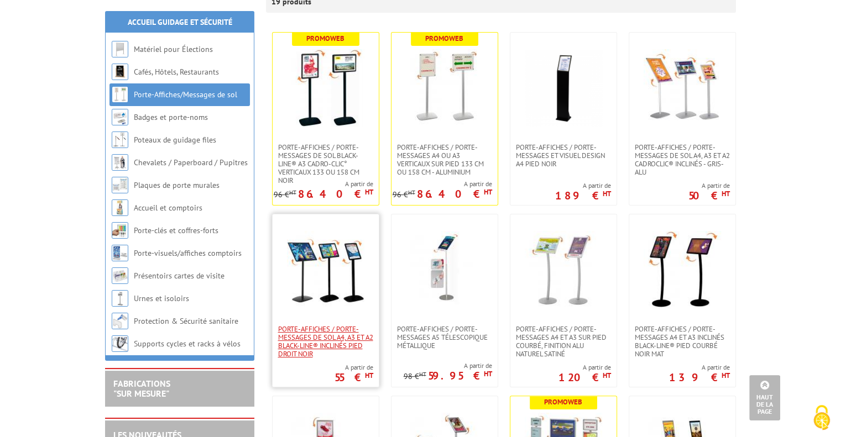
click at [308, 326] on span "Porte-affiches / Porte-messages de sol A4, A3 et A2 Black-Line® inclinés Pied D…" at bounding box center [325, 341] width 95 height 33
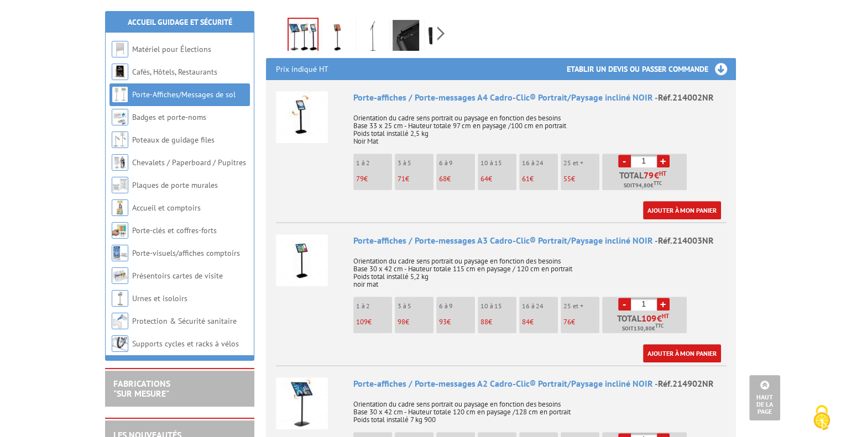
scroll to position [387, 0]
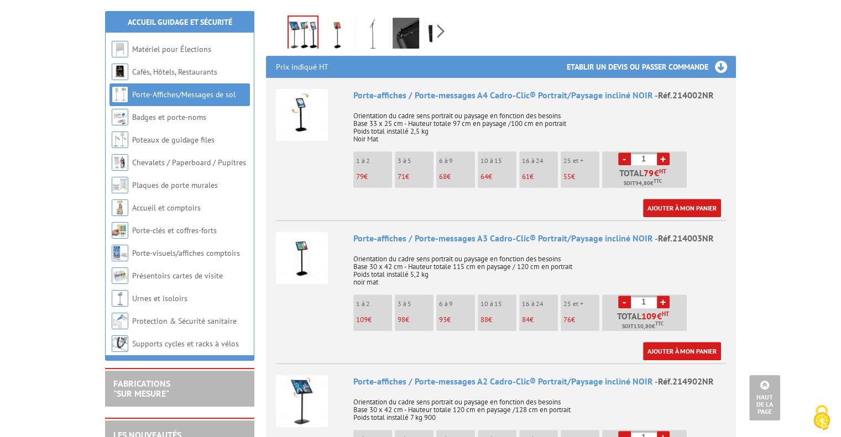
click at [663, 153] on link "+" at bounding box center [663, 159] width 13 height 13
type input "5"
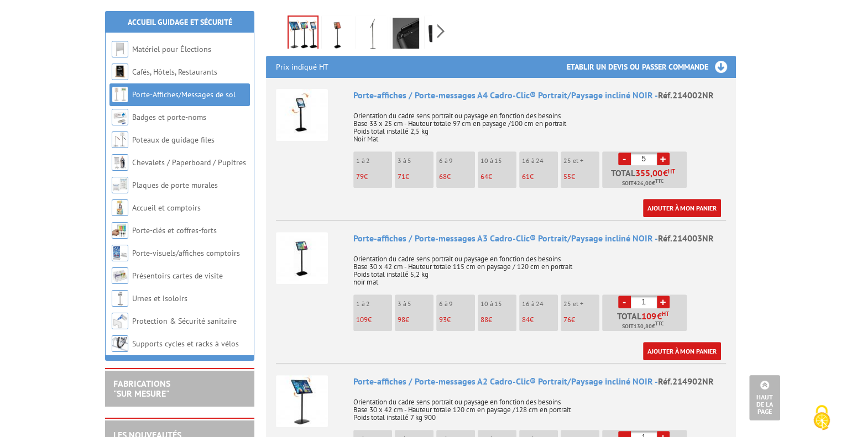
click at [665, 296] on link "+" at bounding box center [663, 302] width 13 height 13
click at [628, 296] on link "-" at bounding box center [624, 302] width 13 height 13
type input "1"
click at [677, 201] on link "Ajouter à mon panier" at bounding box center [682, 208] width 78 height 18
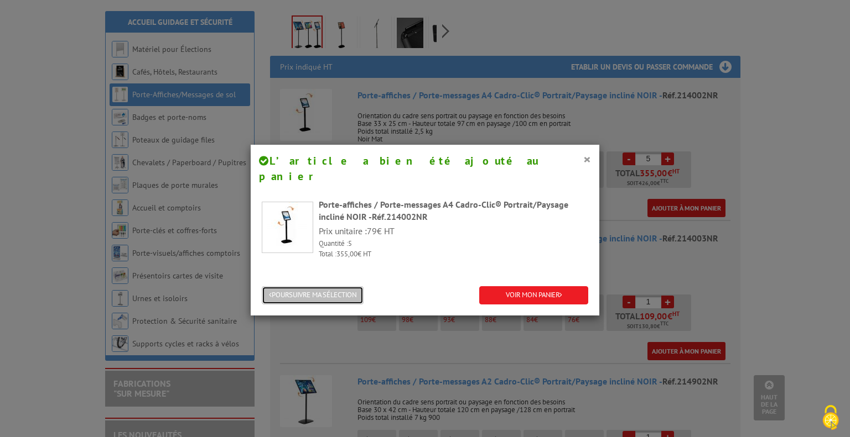
click at [350, 286] on button "POURSUIVRE MA SÉLECTION" at bounding box center [313, 295] width 102 height 18
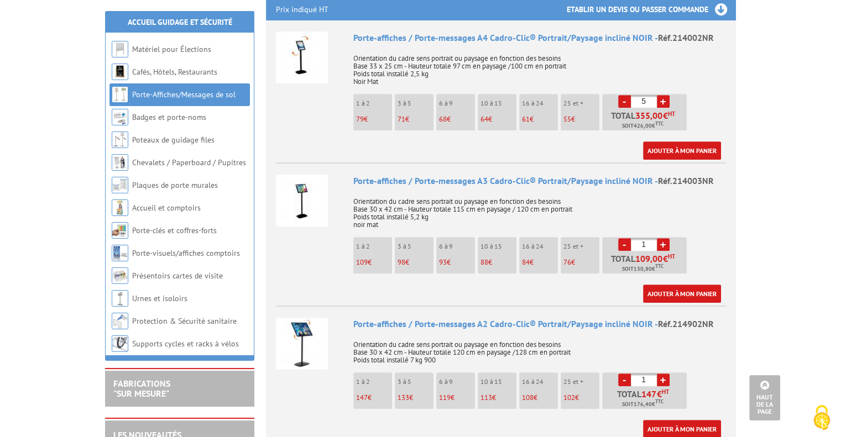
scroll to position [498, 0]
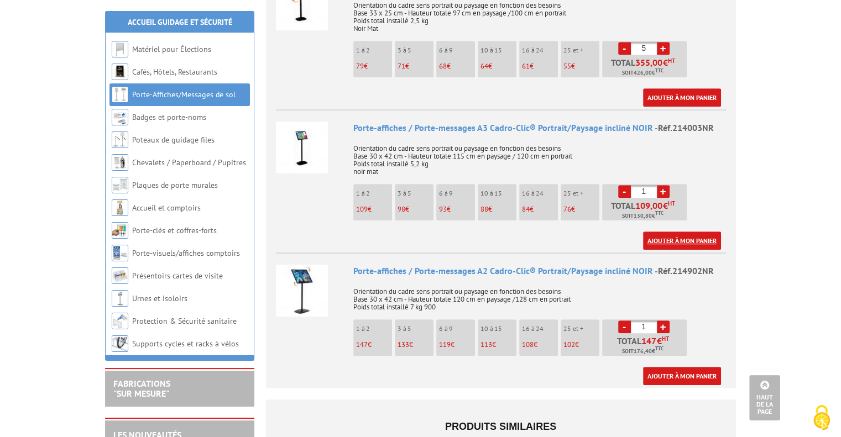
click at [664, 232] on link "Ajouter à mon panier" at bounding box center [682, 241] width 78 height 18
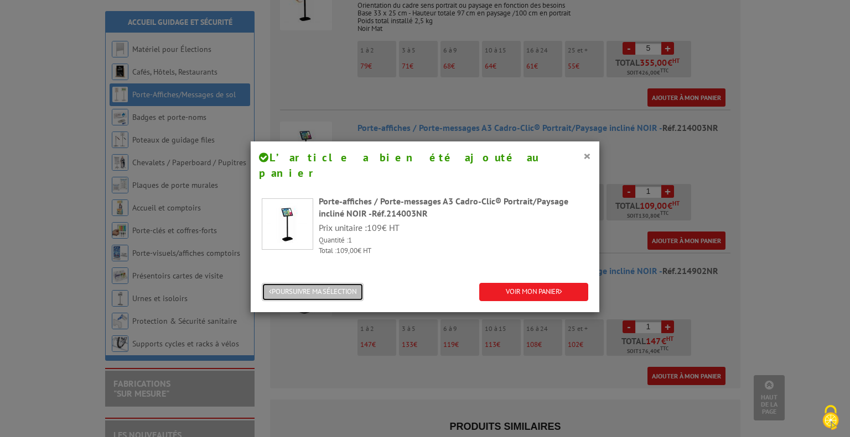
click at [343, 283] on button "POURSUIVRE MA SÉLECTION" at bounding box center [313, 292] width 102 height 18
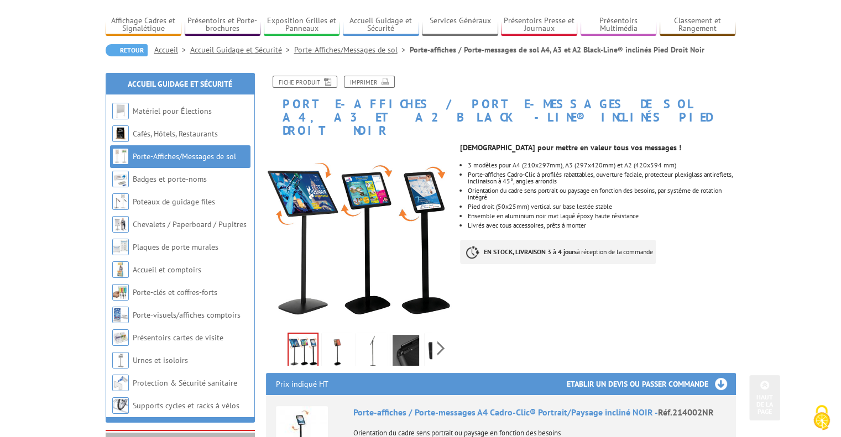
scroll to position [0, 0]
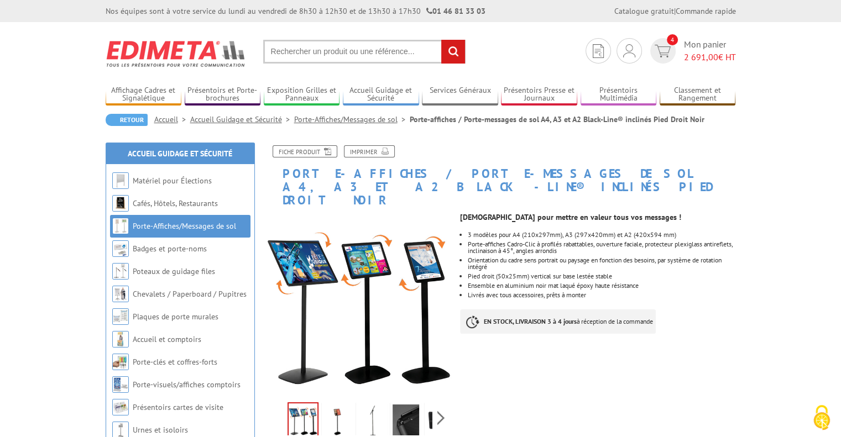
click at [398, 59] on input "text" at bounding box center [364, 52] width 202 height 24
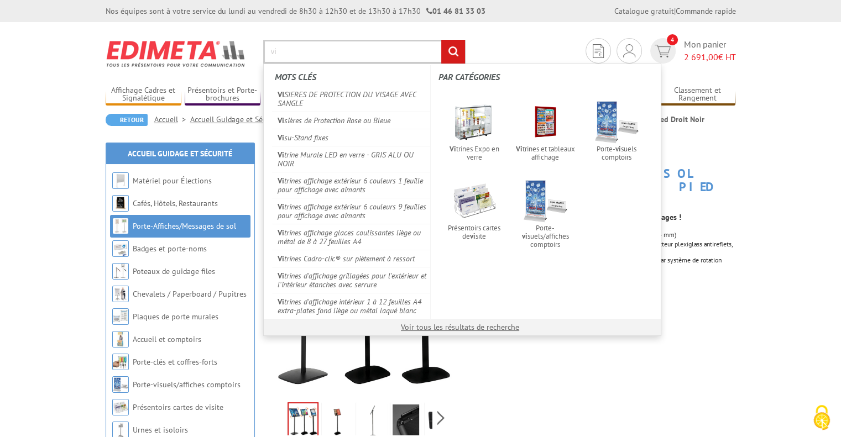
type input "v"
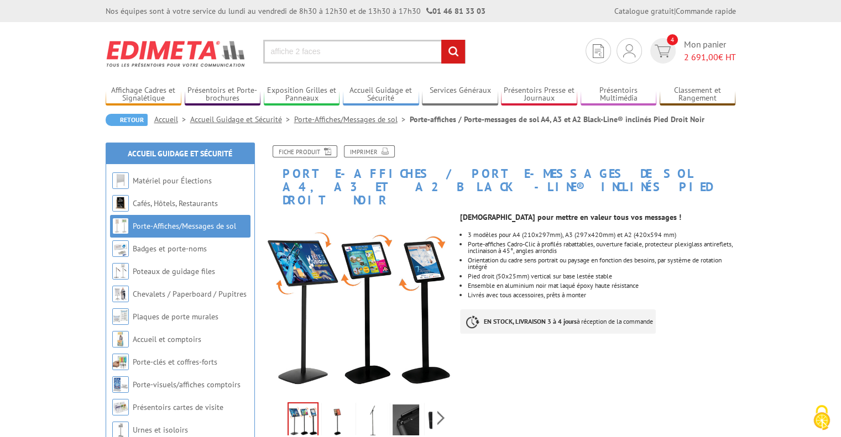
type input "affiche 2 faces"
click at [441, 40] on input "rechercher" at bounding box center [453, 52] width 24 height 24
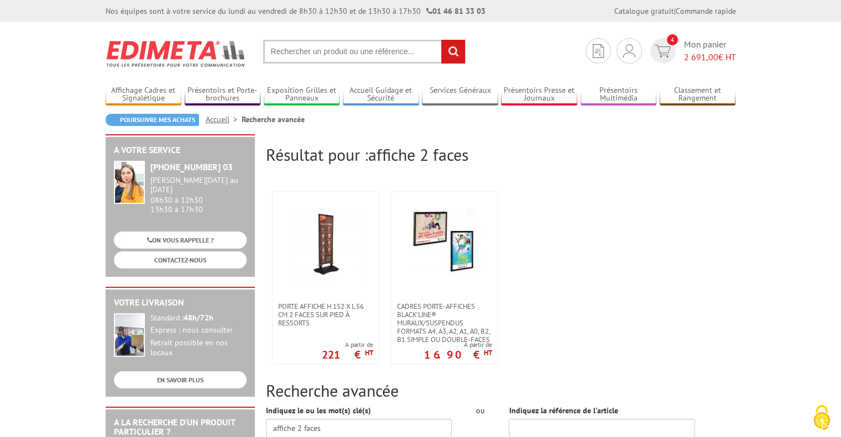
click at [396, 53] on input "text" at bounding box center [364, 52] width 202 height 24
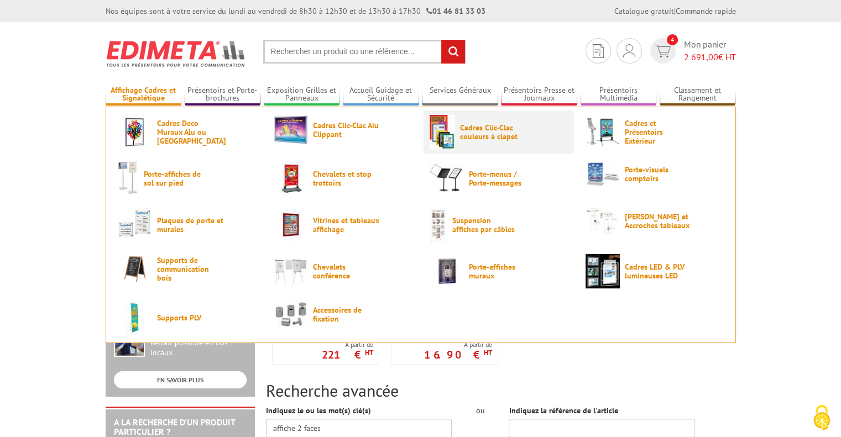
click at [507, 136] on span "Cadres Clic-Clac couleurs à clapet" at bounding box center [493, 132] width 66 height 18
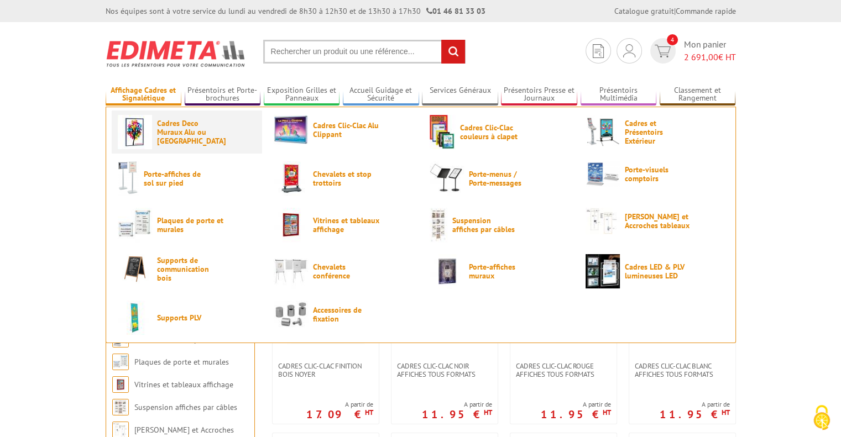
click at [215, 135] on span "Cadres Deco Muraux Alu ou [GEOGRAPHIC_DATA]" at bounding box center [190, 132] width 66 height 27
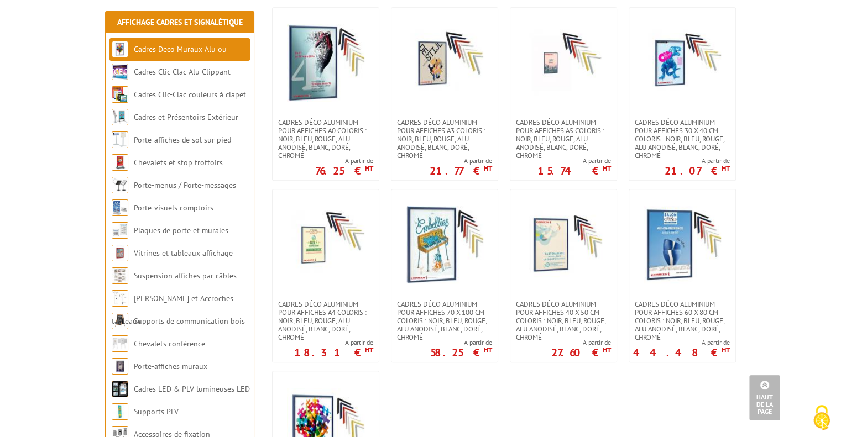
scroll to position [996, 0]
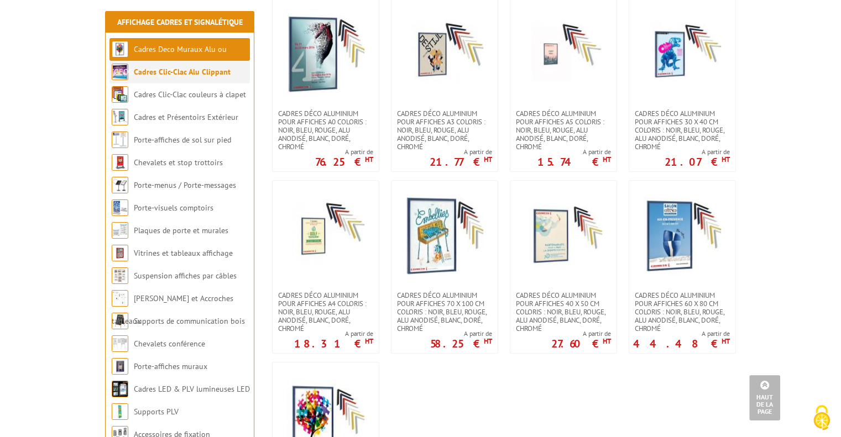
click at [201, 74] on link "Cadres Clic-Clac Alu Clippant" at bounding box center [182, 72] width 97 height 10
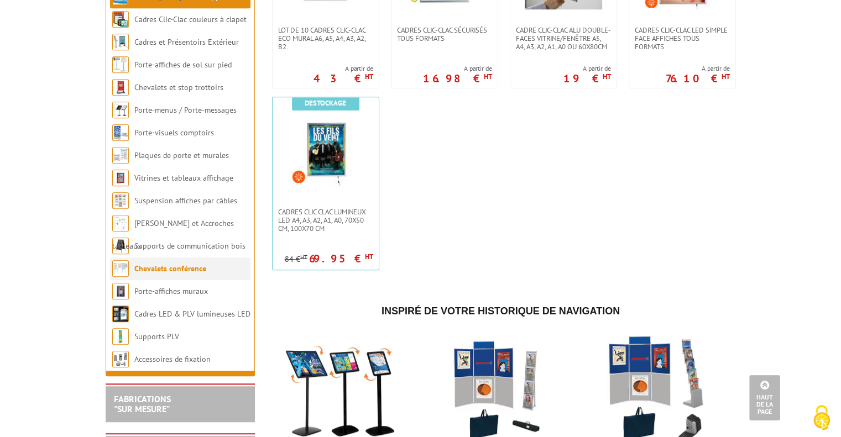
scroll to position [719, 0]
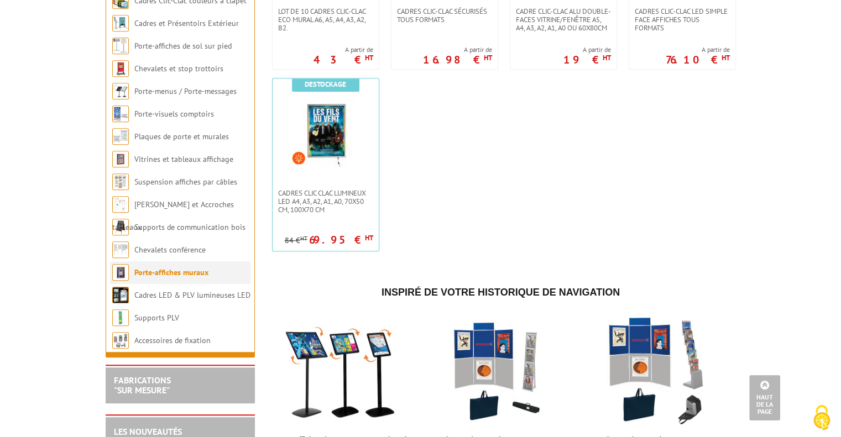
click at [179, 278] on link "Porte-affiches muraux" at bounding box center [171, 273] width 74 height 10
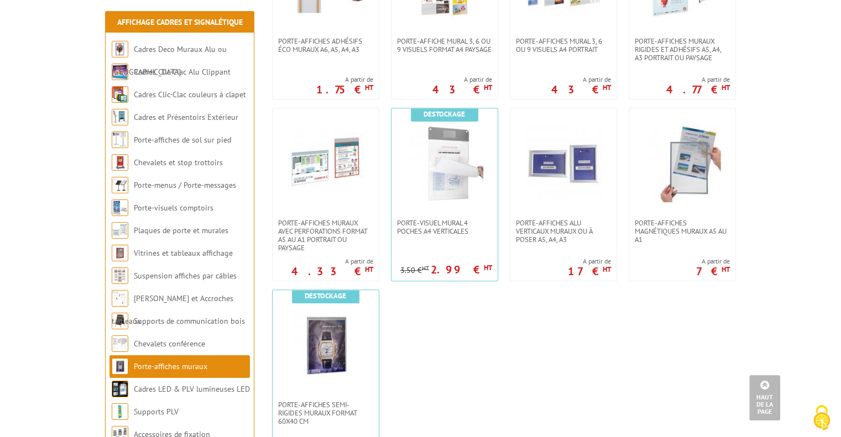
scroll to position [885, 0]
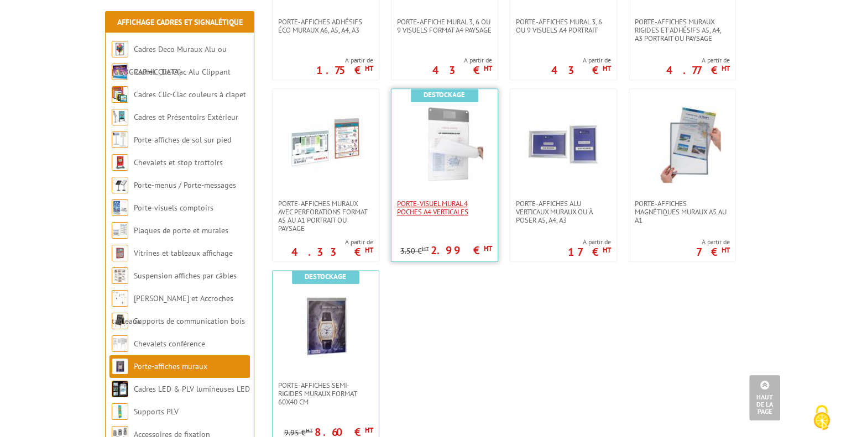
click at [438, 210] on span "Porte-Visuel mural 4 poches A4 verticales" at bounding box center [444, 208] width 95 height 17
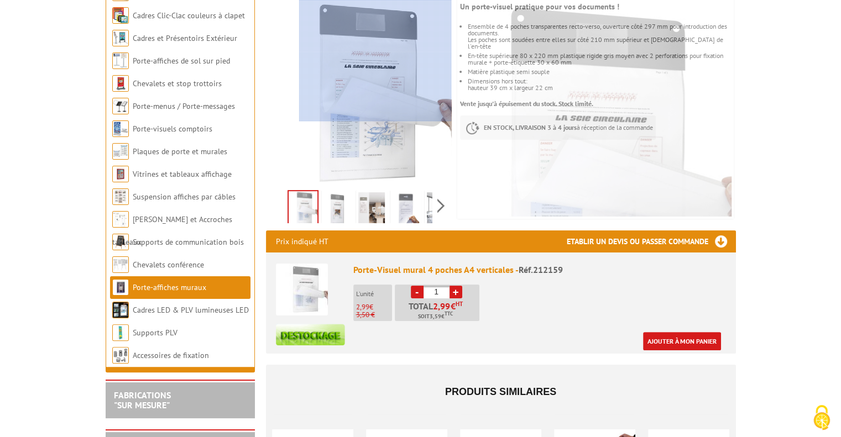
scroll to position [221, 0]
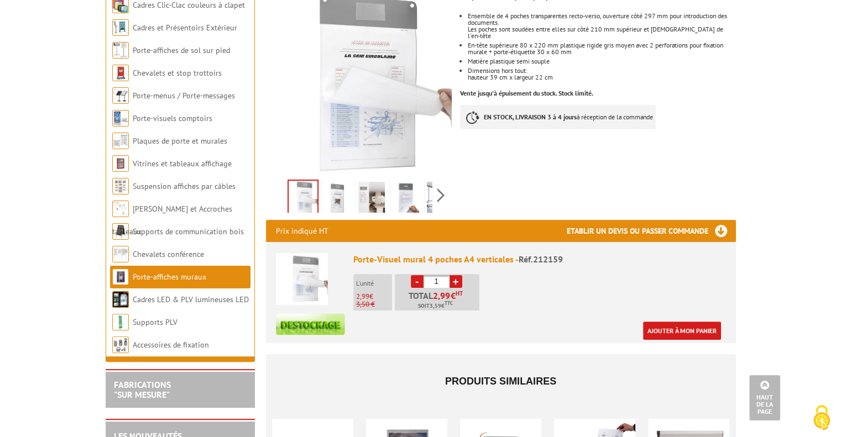
click at [336, 197] on img at bounding box center [337, 199] width 27 height 34
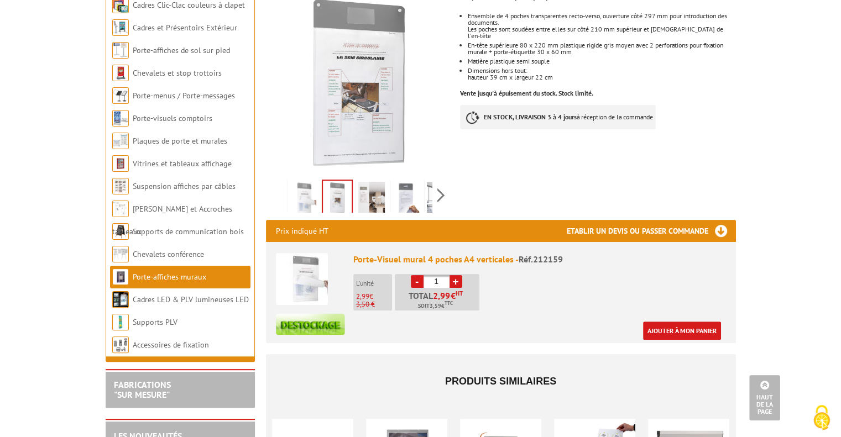
click at [364, 202] on img at bounding box center [371, 199] width 27 height 34
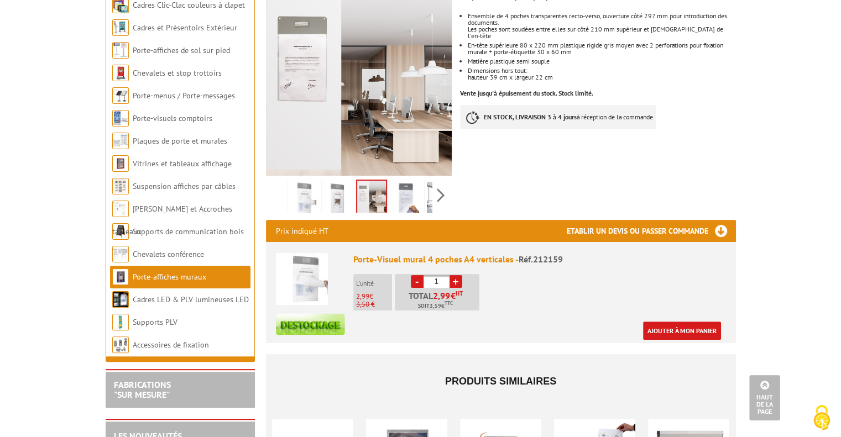
click at [407, 201] on img at bounding box center [406, 199] width 27 height 34
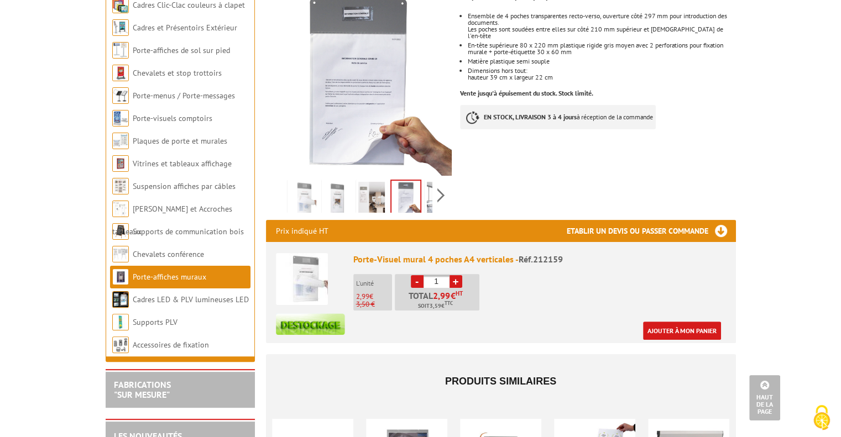
click at [428, 196] on img at bounding box center [440, 199] width 27 height 34
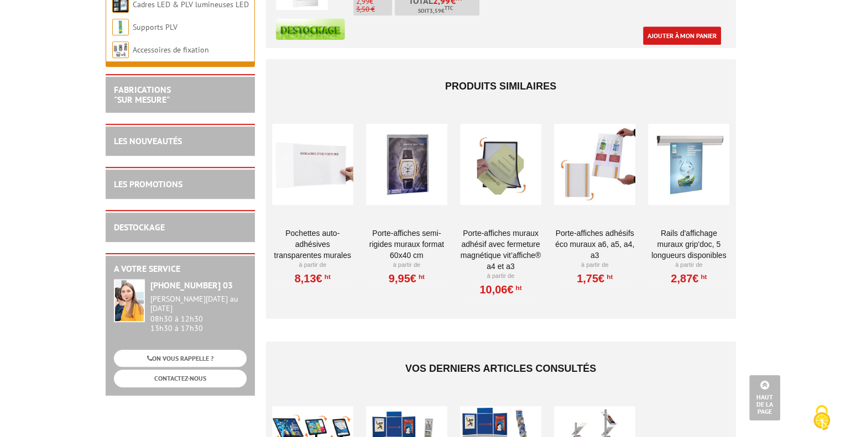
scroll to position [608, 0]
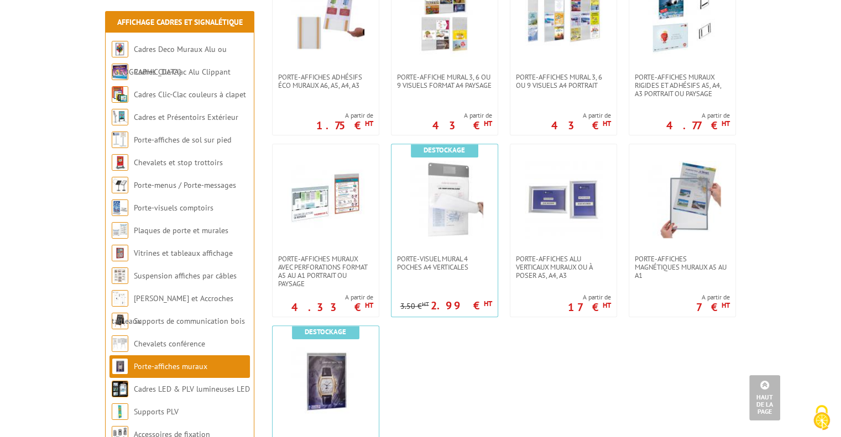
scroll to position [830, 0]
click at [679, 212] on img at bounding box center [682, 199] width 77 height 77
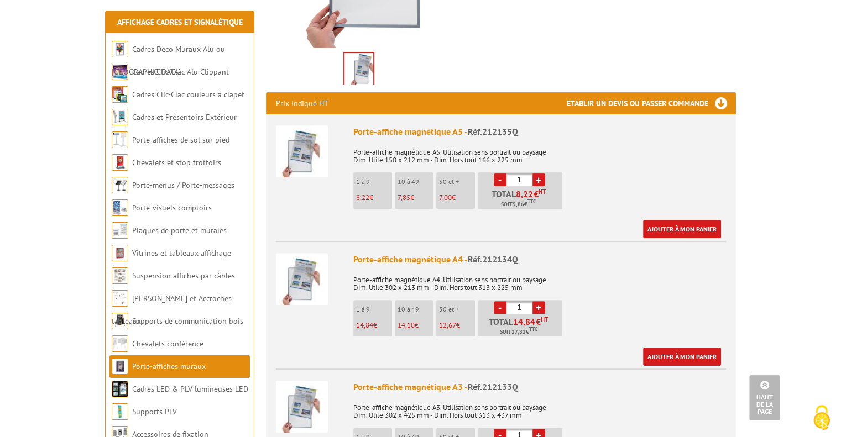
scroll to position [221, 0]
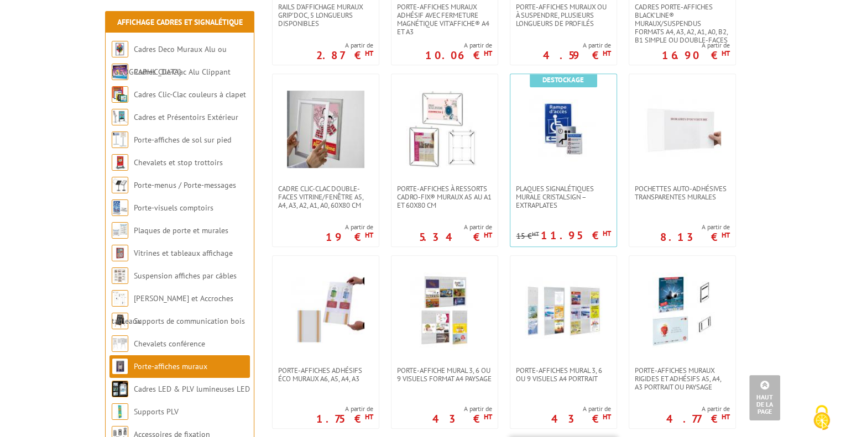
scroll to position [442, 0]
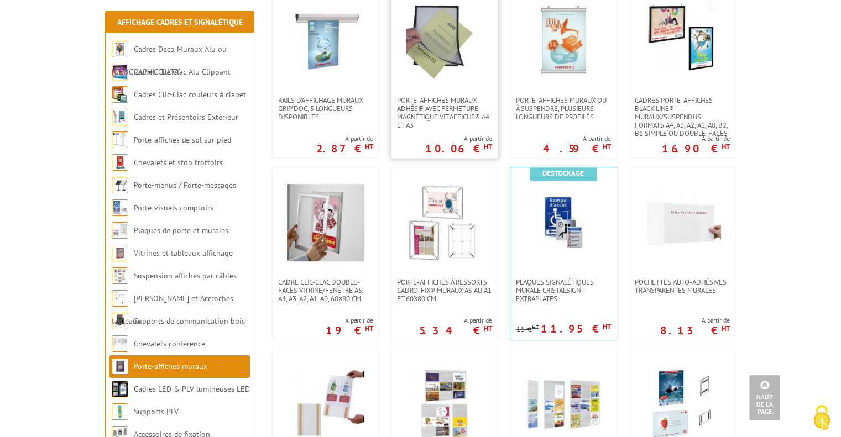
click at [442, 45] on img at bounding box center [444, 40] width 77 height 77
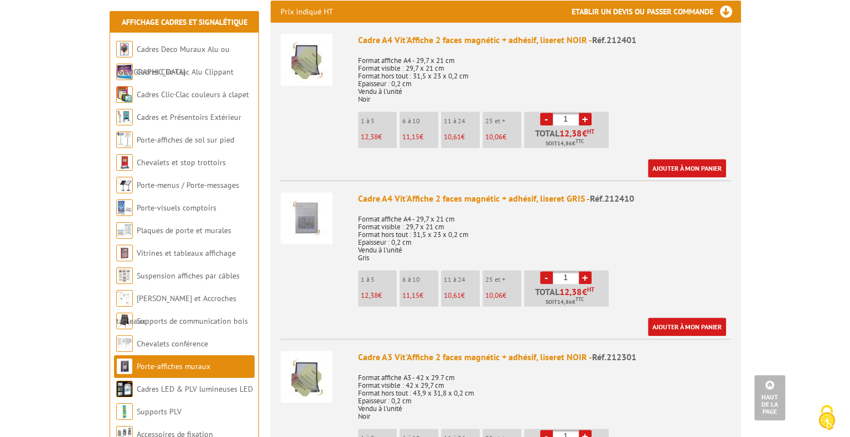
scroll to position [387, 0]
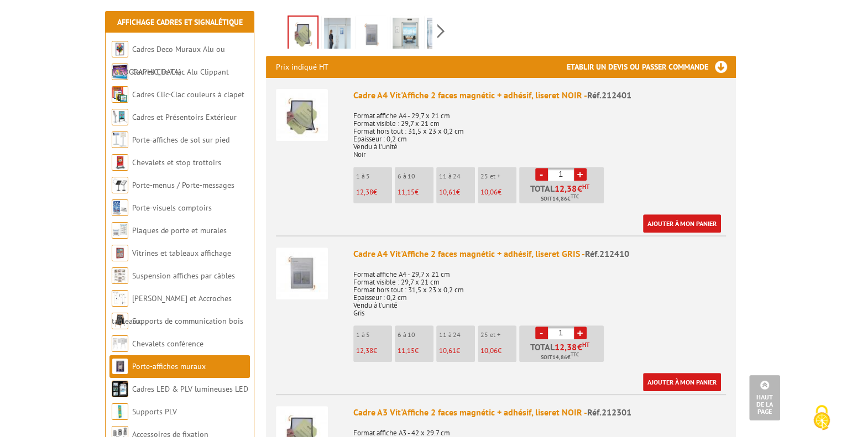
click at [579, 168] on link "+" at bounding box center [580, 174] width 13 height 13
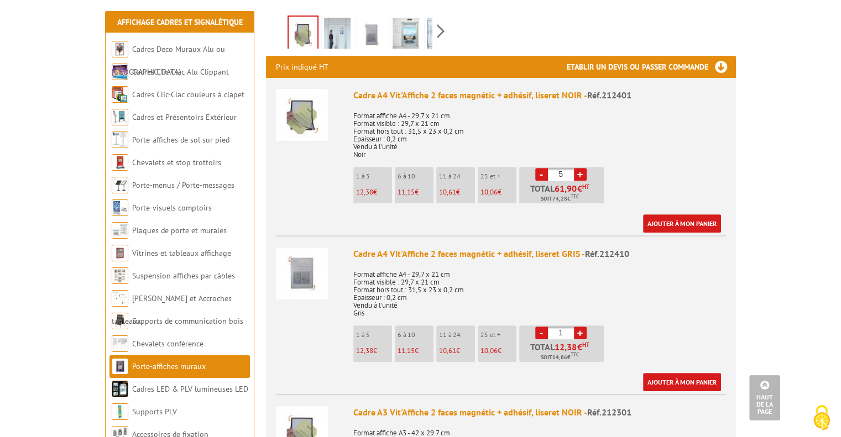
type input "6"
click at [671, 215] on link "Ajouter à mon panier" at bounding box center [682, 224] width 78 height 18
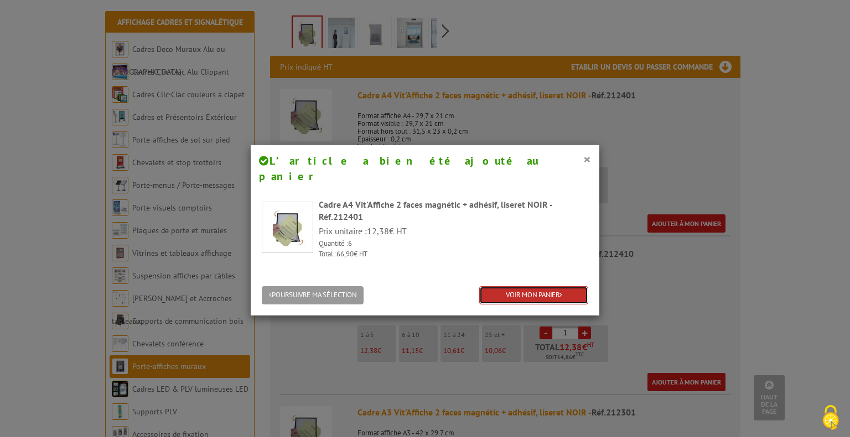
click at [503, 286] on link "VOIR MON PANIER" at bounding box center [533, 295] width 109 height 18
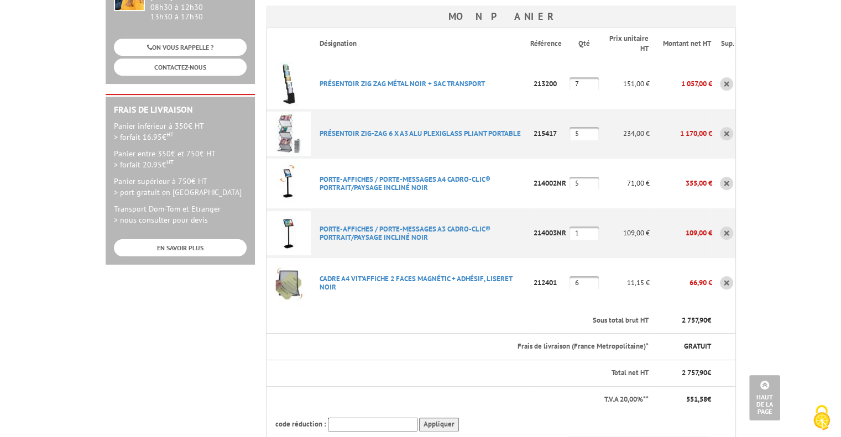
scroll to position [221, 0]
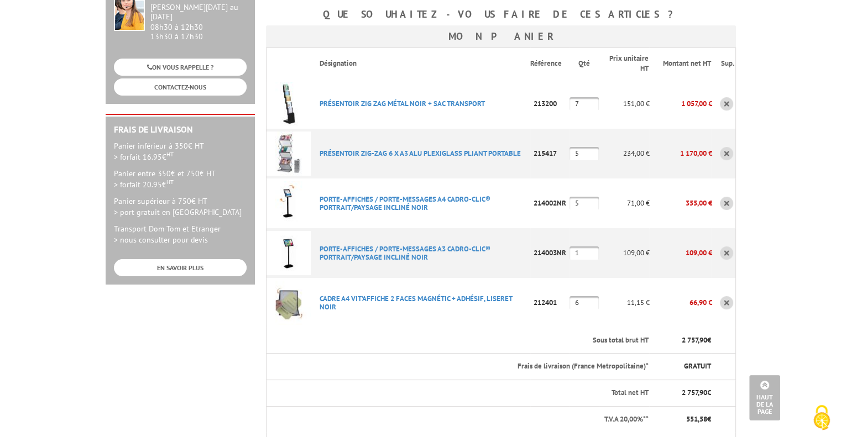
click at [723, 247] on link at bounding box center [726, 253] width 13 height 13
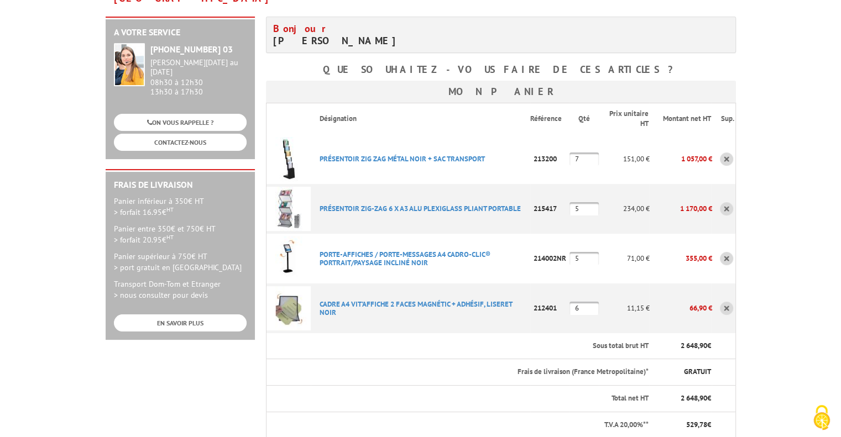
drag, startPoint x: 596, startPoint y: 240, endPoint x: 548, endPoint y: 233, distance: 49.1
click at [549, 234] on tr "PORTE-AFFICHES / PORTE-MESSAGES A4 CADRO-CLIC® PORTRAIT/PAYSAGE INCLINé NOIR Co…" at bounding box center [501, 259] width 470 height 50
type input "6"
click at [595, 202] on input "5" at bounding box center [584, 208] width 29 height 13
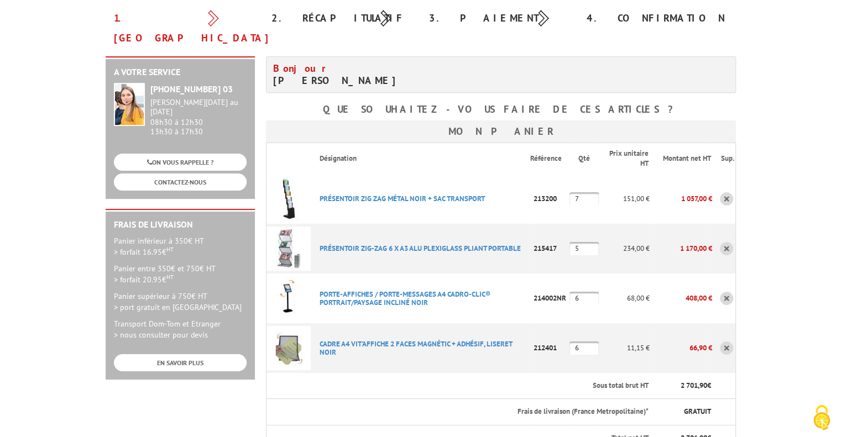
scroll to position [111, 0]
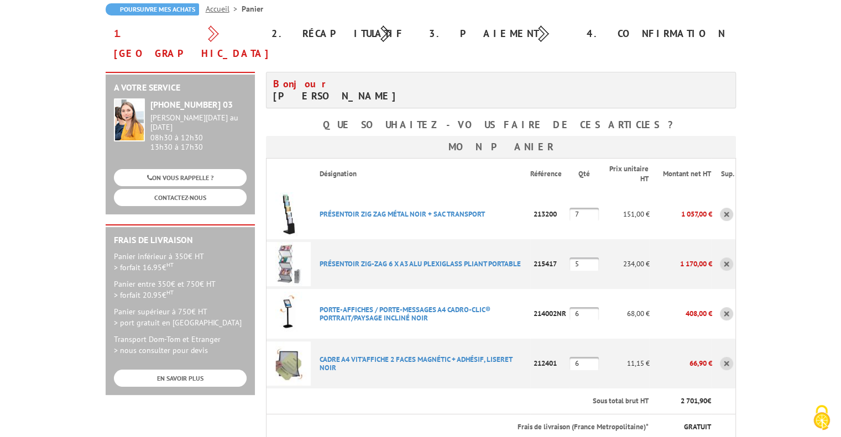
click at [598, 208] on input "7" at bounding box center [584, 214] width 29 height 13
click at [588, 208] on input "7" at bounding box center [584, 214] width 29 height 13
drag, startPoint x: 591, startPoint y: 244, endPoint x: 564, endPoint y: 243, distance: 27.7
click at [564, 243] on tr "PRÉSENTOIR ZIG-ZAG 6 X A3 ALU PLEXIGLASS PLIANT PORTABLE Code promo non activab…" at bounding box center [501, 264] width 470 height 50
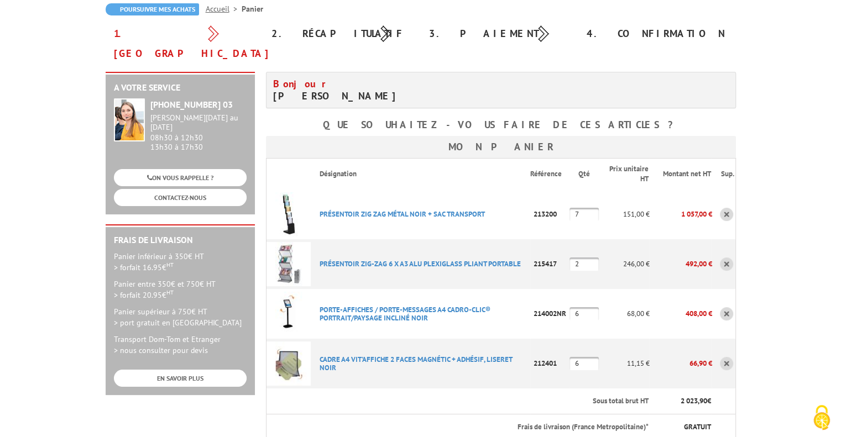
type input "2"
click at [585, 208] on input "7" at bounding box center [584, 214] width 29 height 13
drag, startPoint x: 588, startPoint y: 192, endPoint x: 571, endPoint y: 191, distance: 17.7
click at [571, 208] on input "7" at bounding box center [584, 214] width 29 height 13
type input "3"
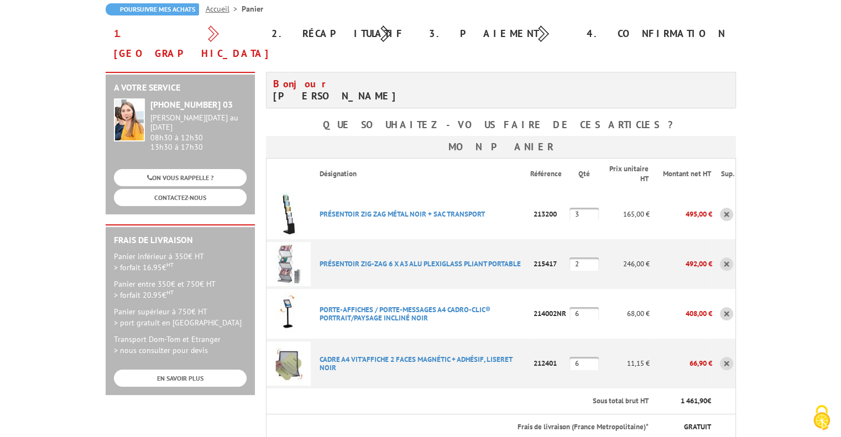
click at [582, 308] on input "6" at bounding box center [584, 314] width 29 height 13
click at [584, 357] on input "6" at bounding box center [584, 363] width 29 height 13
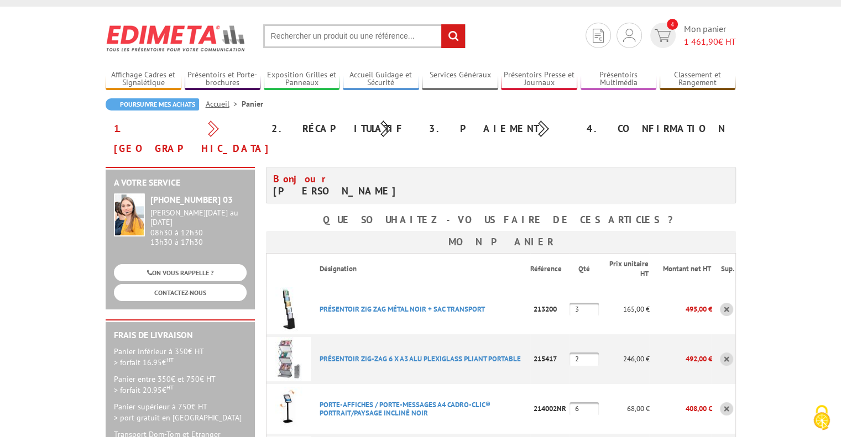
scroll to position [0, 0]
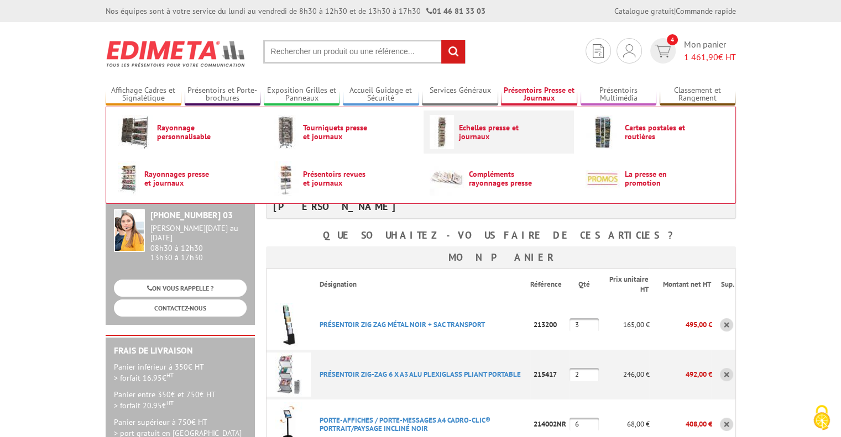
click at [494, 136] on span "Echelles presse et journaux" at bounding box center [492, 132] width 66 height 18
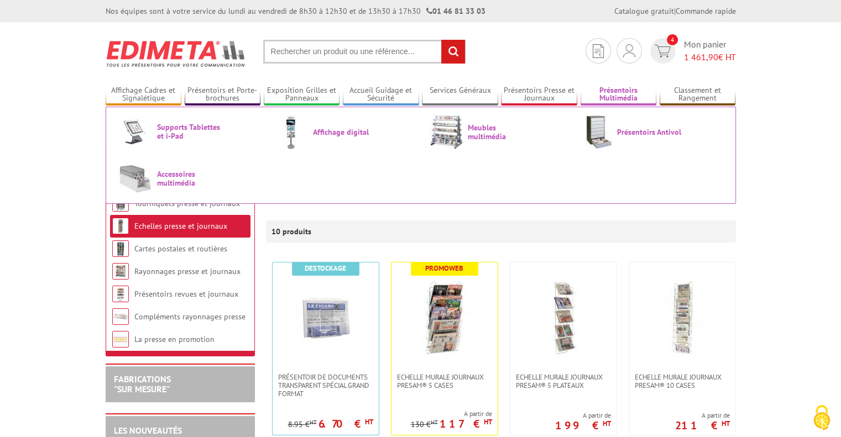
click at [615, 90] on link "Présentoirs Multimédia" at bounding box center [619, 95] width 76 height 18
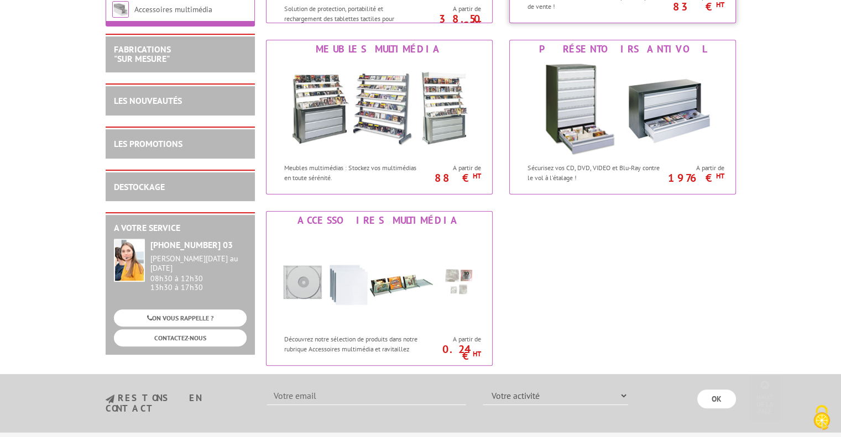
scroll to position [332, 0]
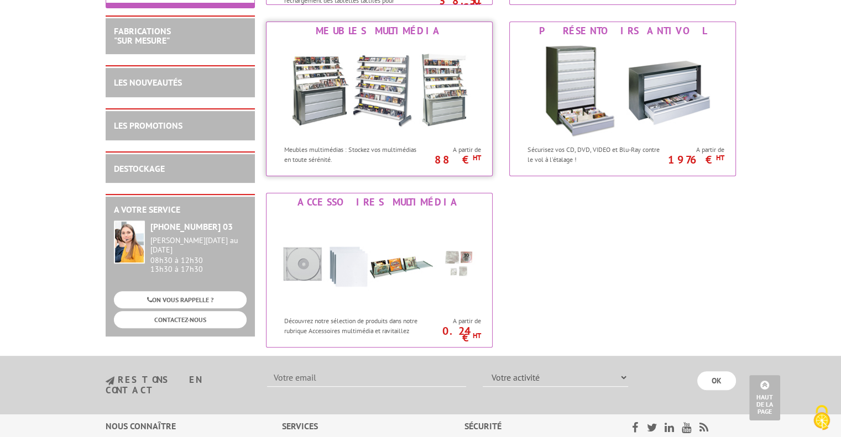
click at [409, 111] on img at bounding box center [379, 90] width 205 height 100
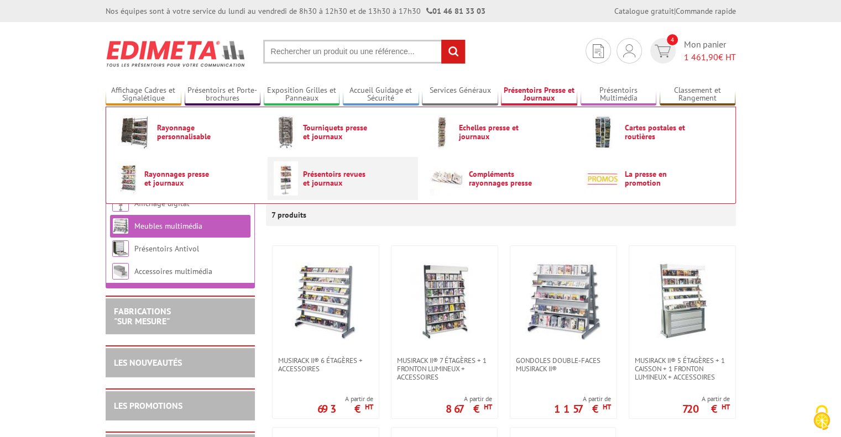
click at [341, 181] on span "Présentoirs revues et journaux" at bounding box center [336, 179] width 66 height 18
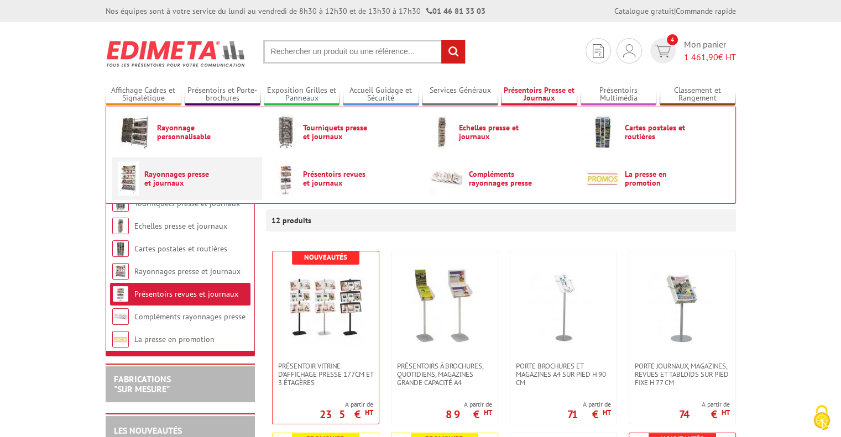
click at [170, 175] on span "Rayonnages presse et journaux" at bounding box center [177, 179] width 66 height 18
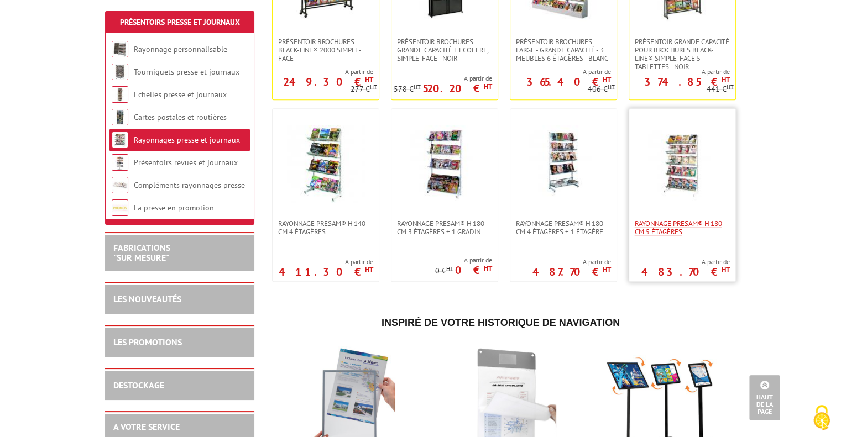
scroll to position [332, 0]
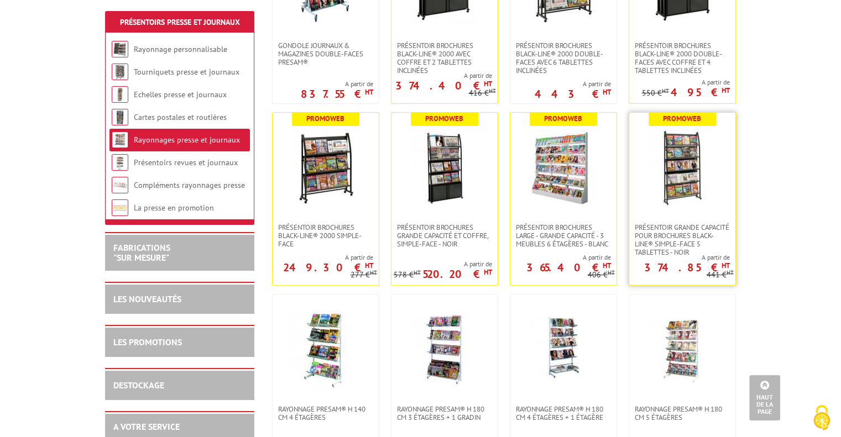
click at [687, 189] on img at bounding box center [682, 167] width 77 height 77
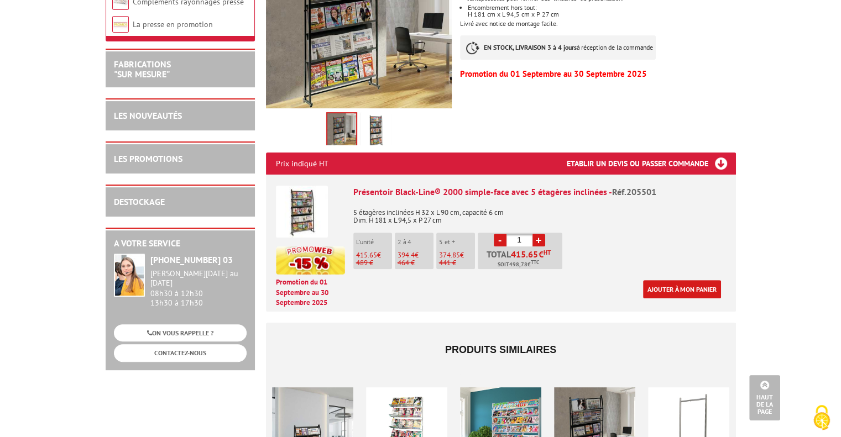
scroll to position [332, 0]
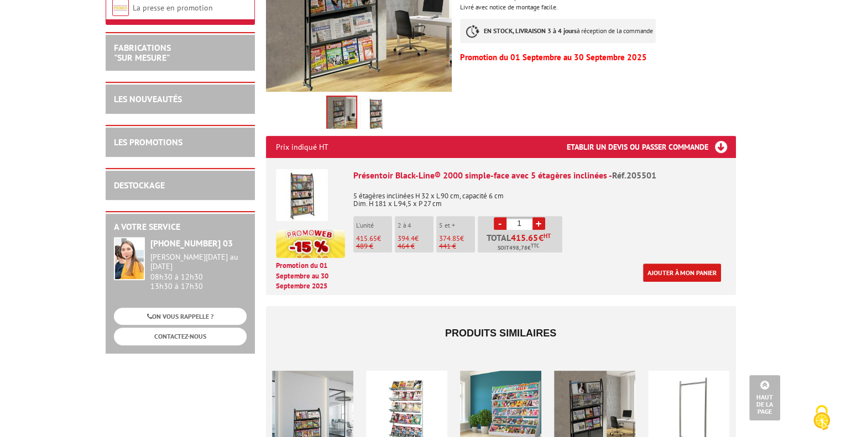
click at [540, 217] on link "+" at bounding box center [539, 223] width 13 height 13
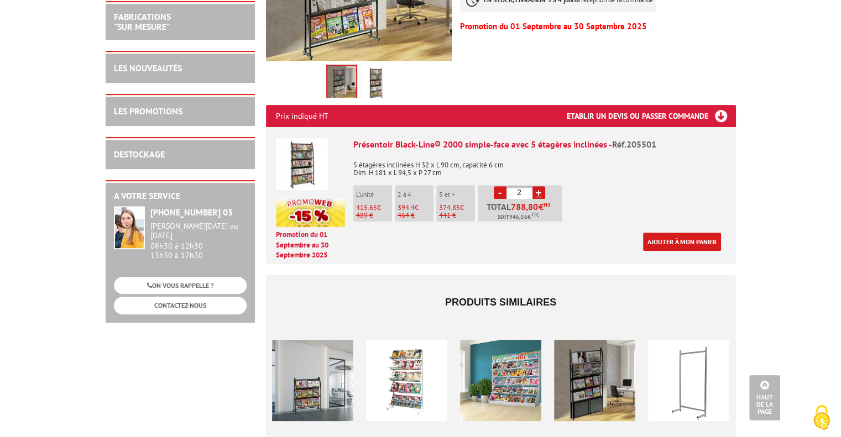
scroll to position [387, 0]
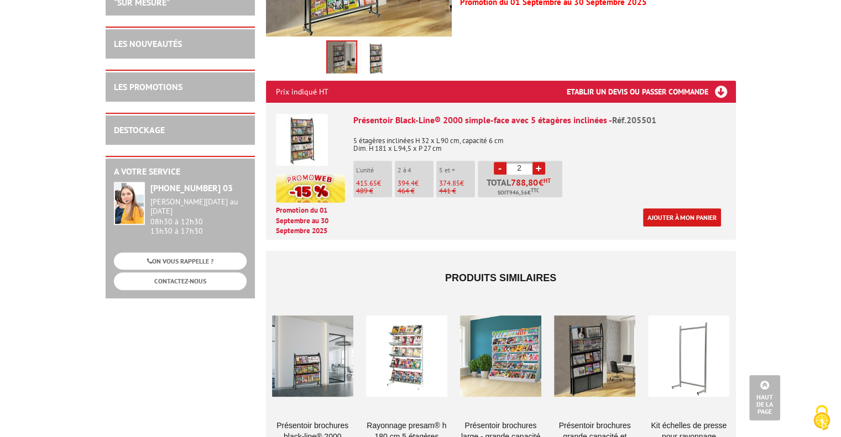
click at [498, 162] on link "-" at bounding box center [500, 168] width 13 height 13
type input "1"
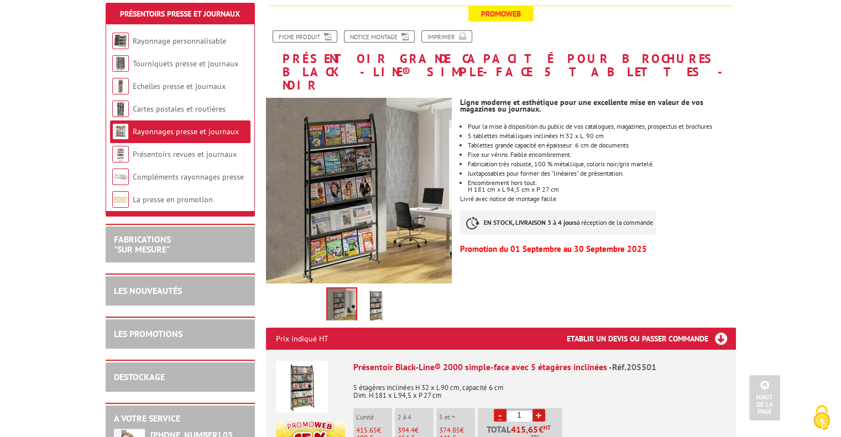
scroll to position [0, 0]
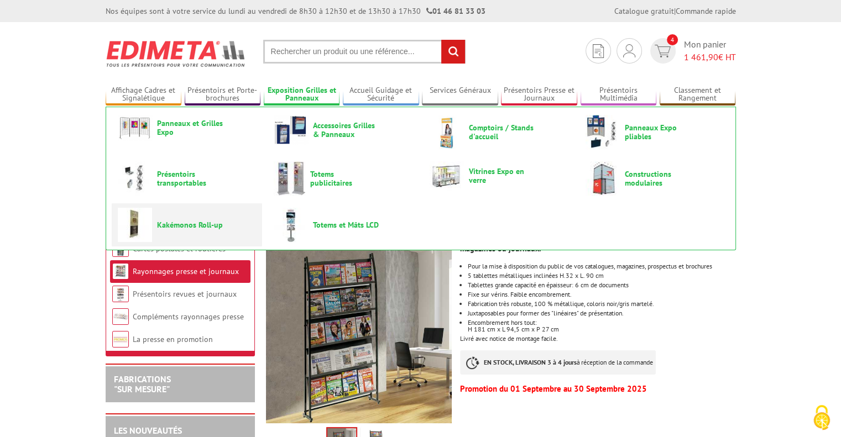
click at [211, 226] on span "Kakémonos Roll-up" at bounding box center [190, 225] width 66 height 9
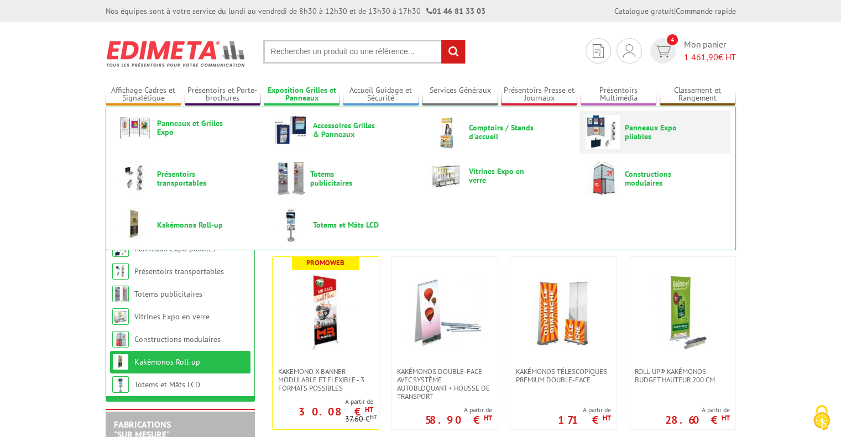
click at [625, 133] on span "Panneaux Expo pliables" at bounding box center [658, 132] width 66 height 18
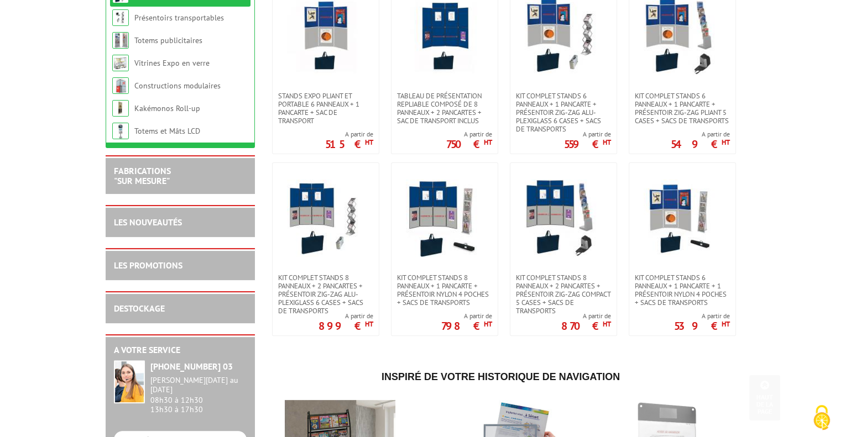
scroll to position [332, 0]
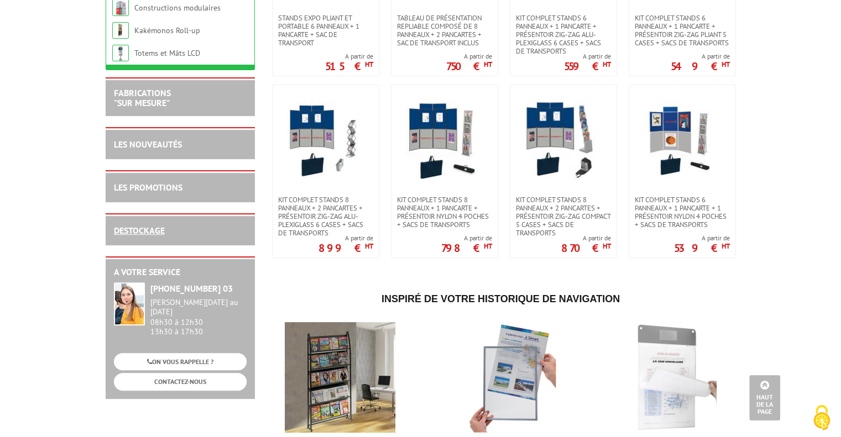
click at [135, 231] on link "DESTOCKAGE" at bounding box center [139, 230] width 51 height 11
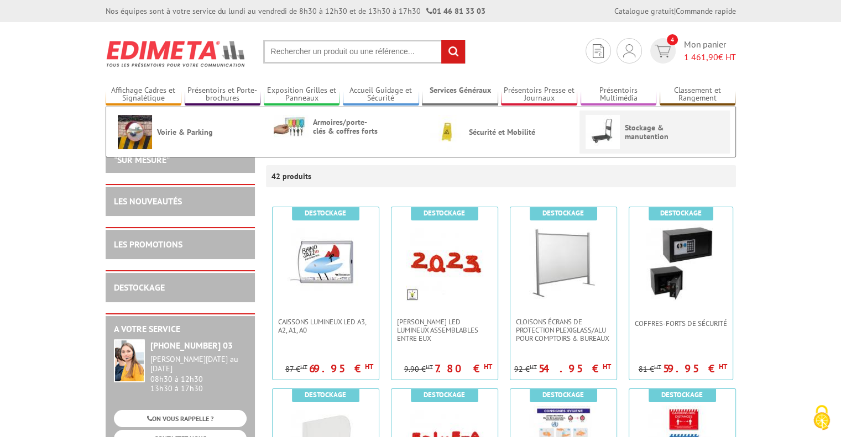
click at [634, 136] on span "Stockage & manutention" at bounding box center [658, 132] width 66 height 18
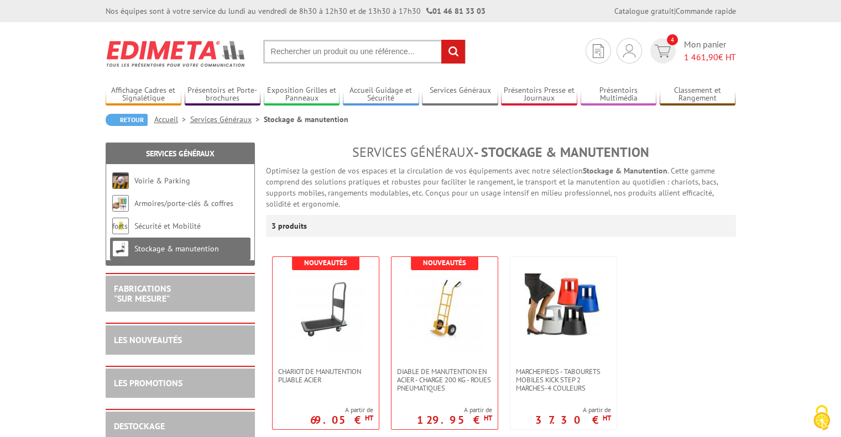
click at [309, 54] on input "text" at bounding box center [364, 52] width 202 height 24
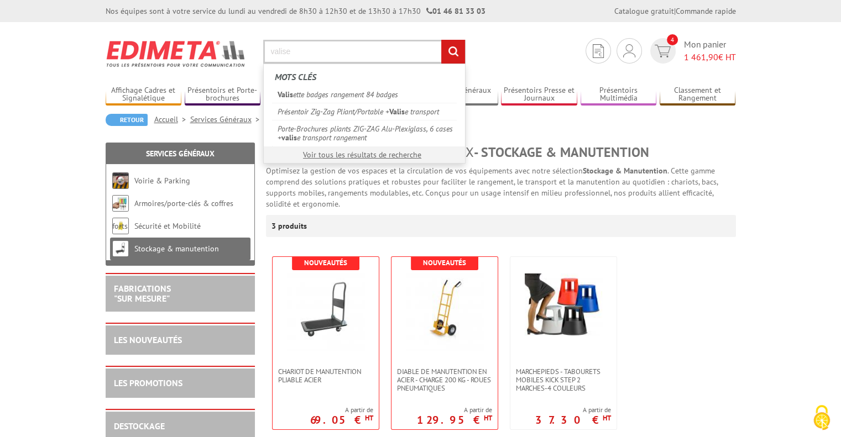
type input "valise"
click at [441, 40] on input "rechercher" at bounding box center [453, 52] width 24 height 24
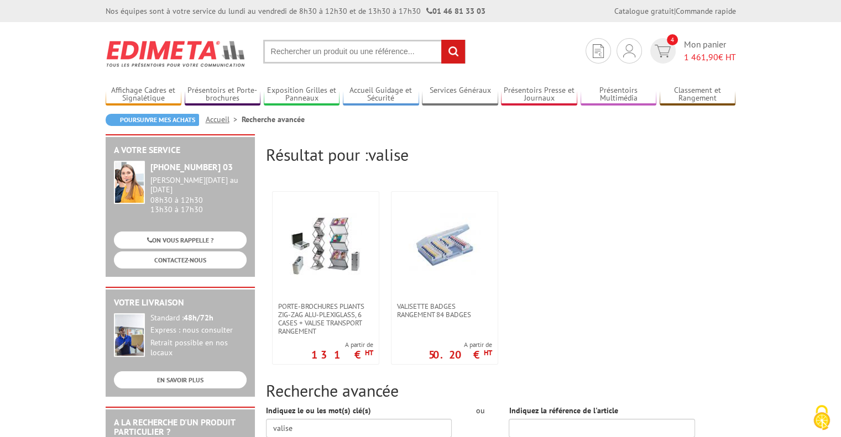
click at [363, 55] on input "text" at bounding box center [364, 52] width 202 height 24
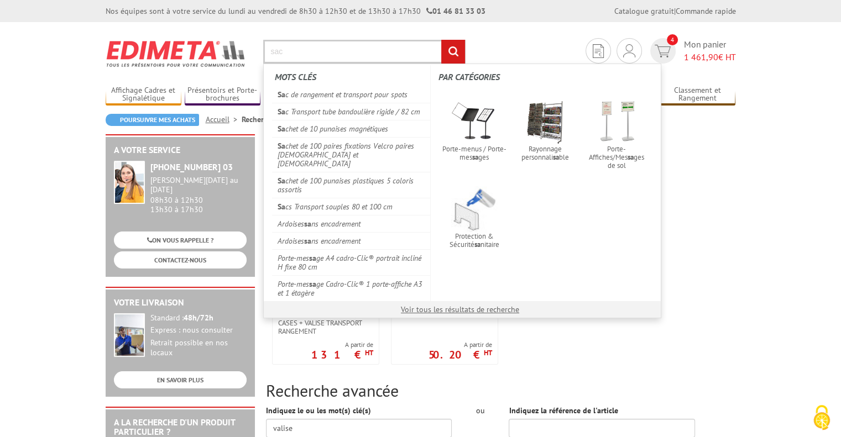
type input "sac"
click at [441, 40] on input "rechercher" at bounding box center [453, 52] width 24 height 24
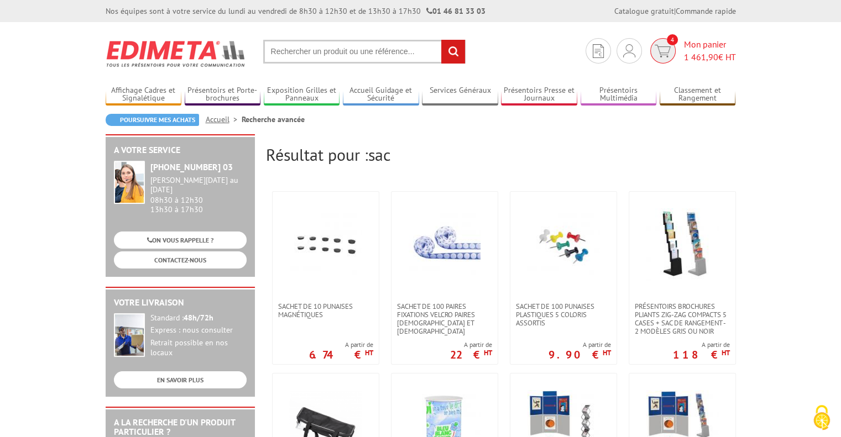
click at [699, 61] on span "1 461,90" at bounding box center [701, 56] width 34 height 11
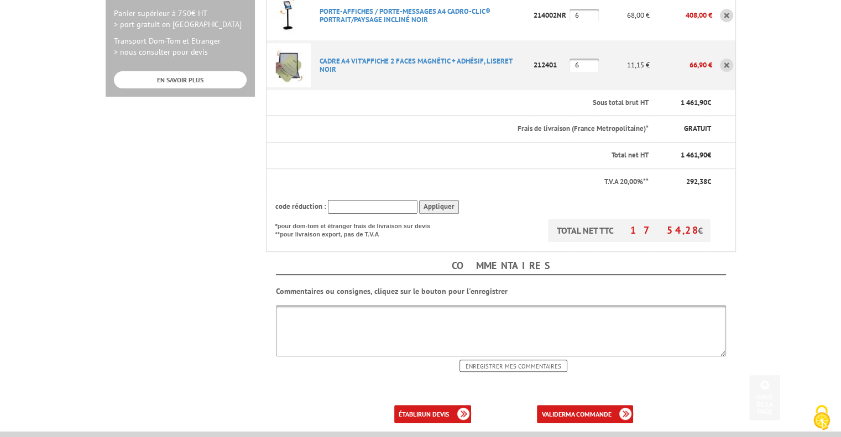
scroll to position [518, 0]
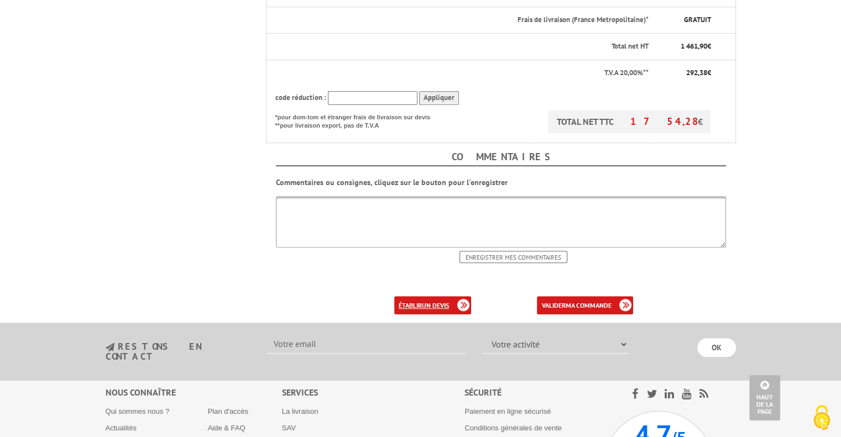
click at [425, 301] on b "un devis" at bounding box center [435, 305] width 27 height 8
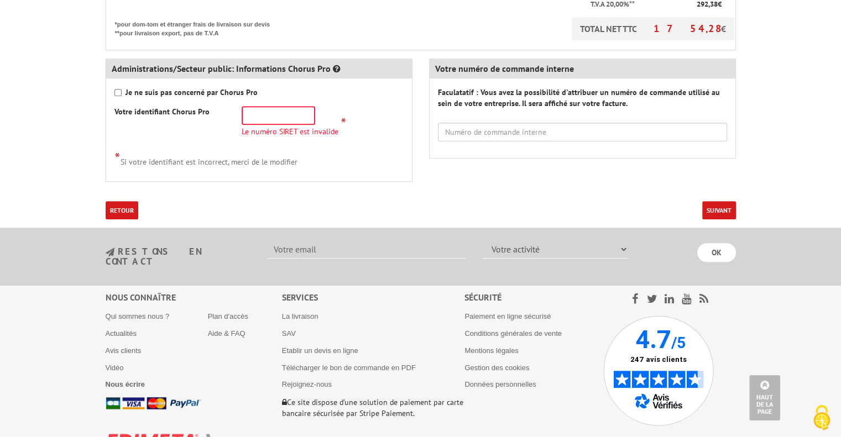
scroll to position [598, 0]
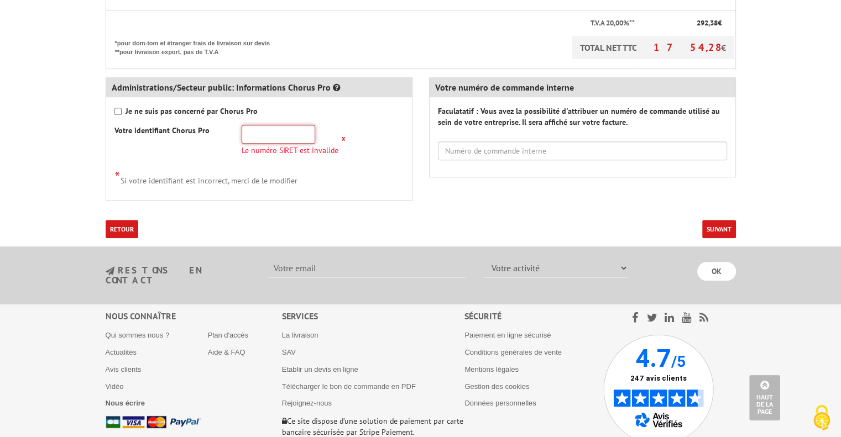
click at [295, 134] on input "text" at bounding box center [279, 134] width 74 height 19
click at [265, 134] on input "text" at bounding box center [279, 134] width 74 height 19
paste input "197 619 042 04"
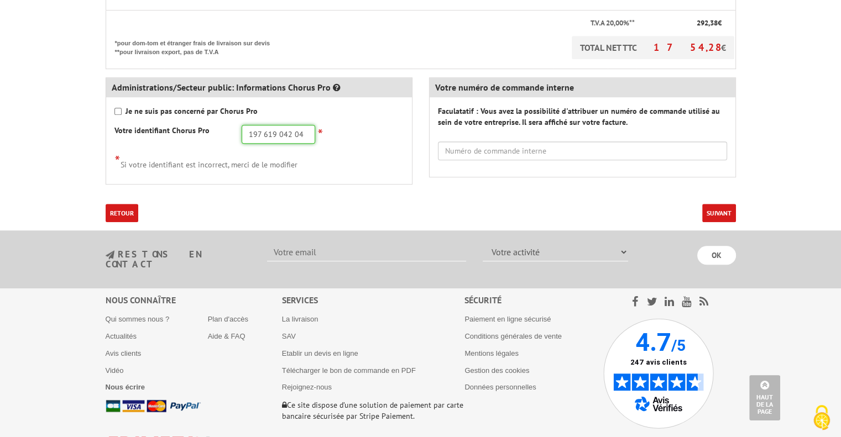
type input "197 619 042 04"
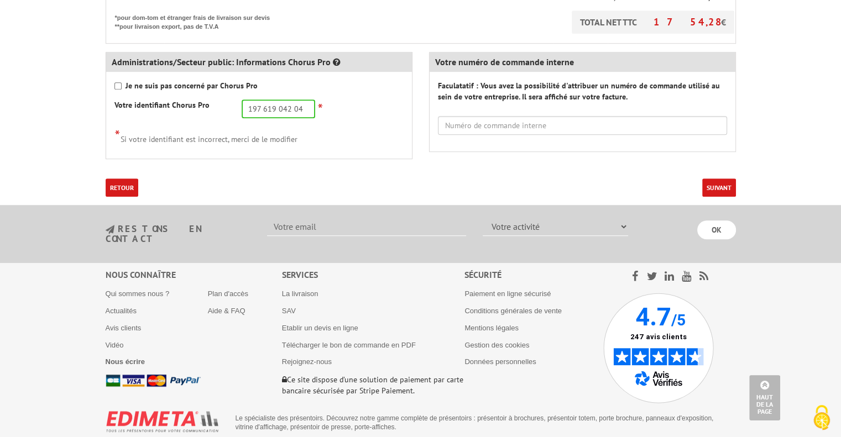
scroll to position [638, 0]
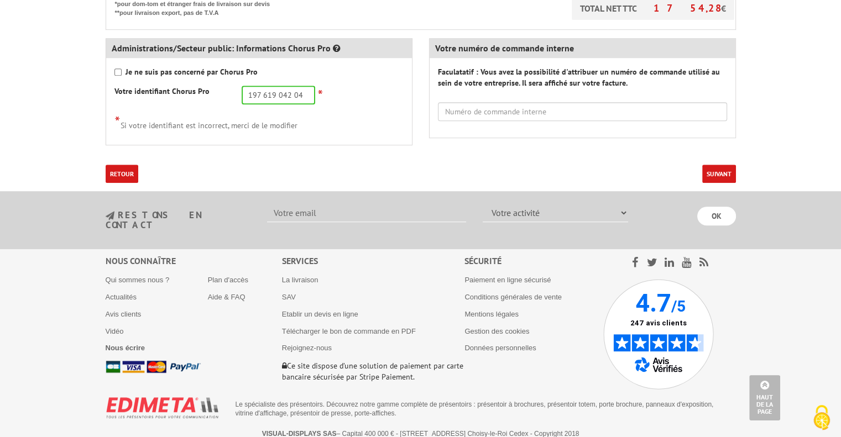
click at [718, 177] on button "Suivant" at bounding box center [719, 174] width 34 height 18
